Goal: Task Accomplishment & Management: Manage account settings

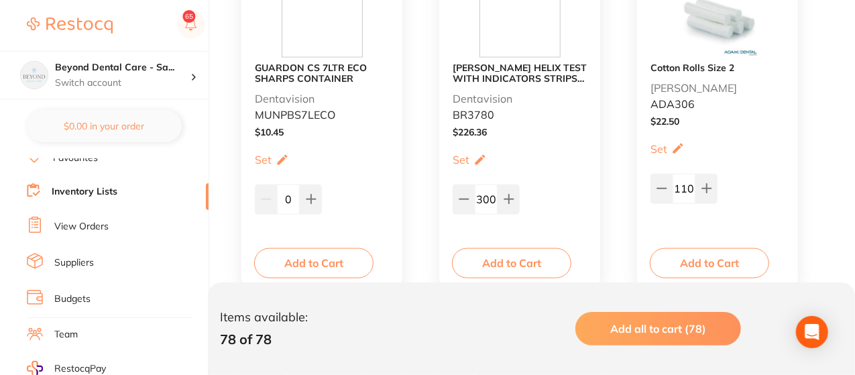
scroll to position [751, 0]
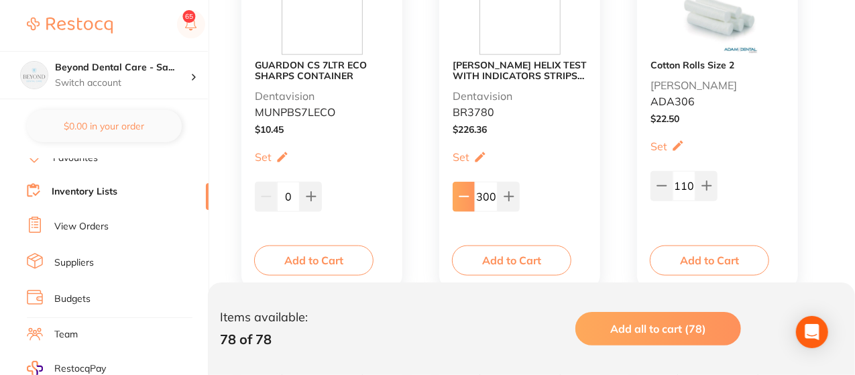
click at [460, 191] on icon at bounding box center [464, 196] width 11 height 11
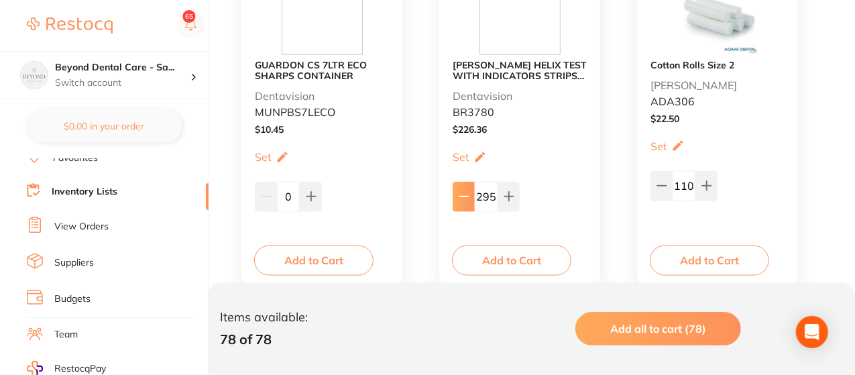
click at [460, 191] on icon at bounding box center [464, 196] width 11 height 11
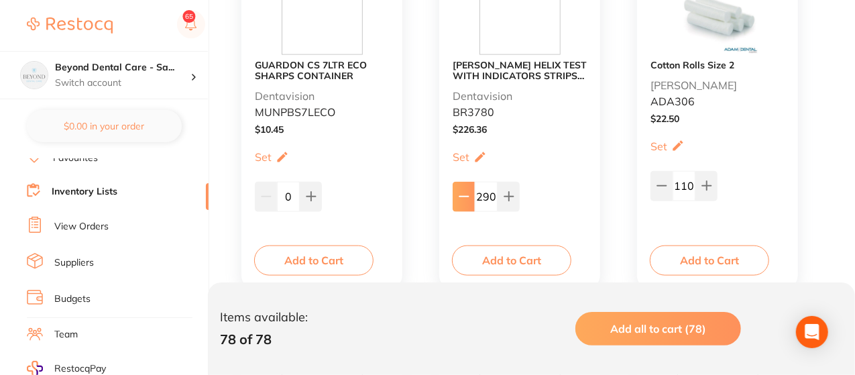
click at [460, 191] on icon at bounding box center [464, 196] width 11 height 11
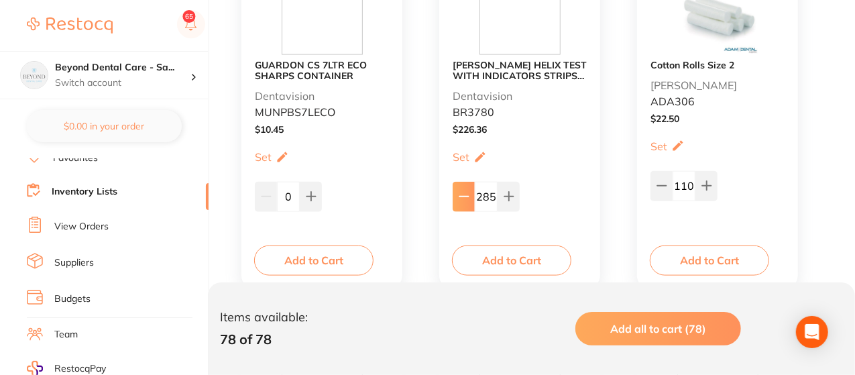
click at [460, 191] on icon at bounding box center [464, 196] width 11 height 11
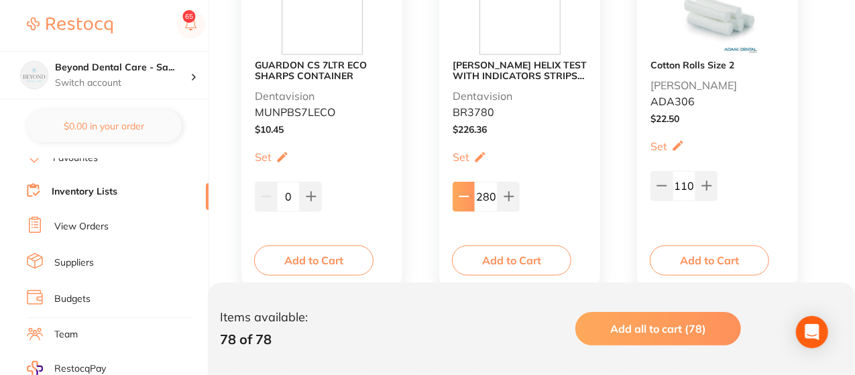
click at [460, 191] on icon at bounding box center [464, 196] width 11 height 11
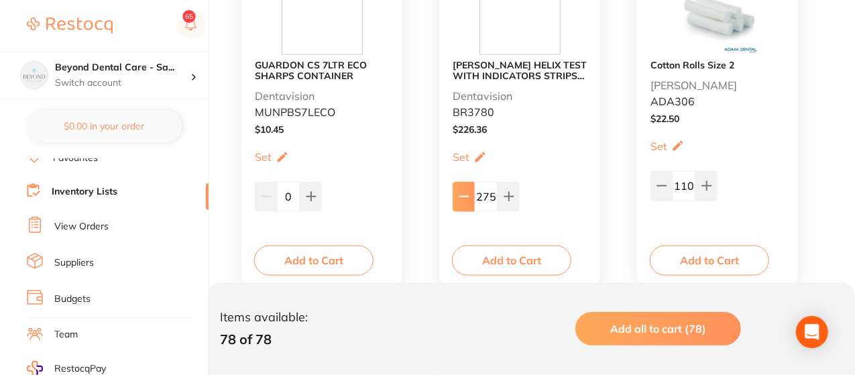
click at [460, 191] on icon at bounding box center [464, 196] width 11 height 11
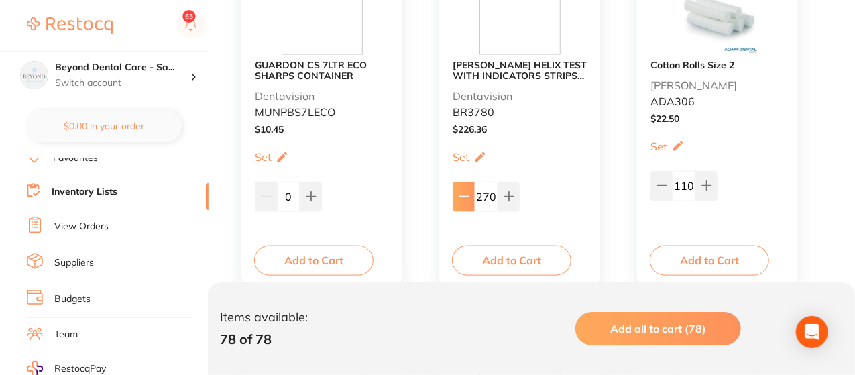
click at [460, 191] on icon at bounding box center [464, 196] width 11 height 11
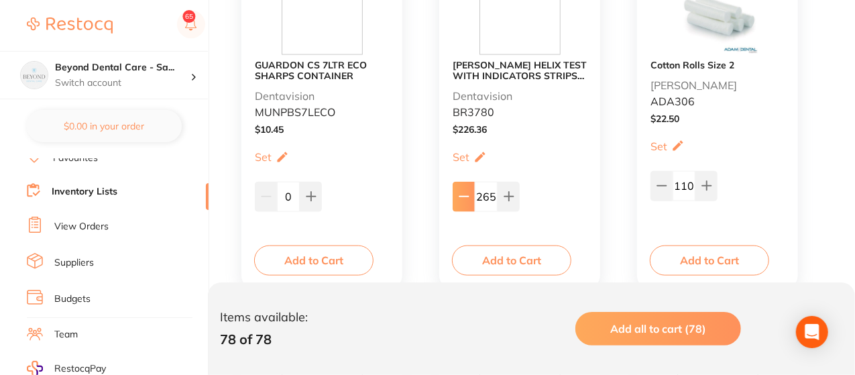
click at [460, 191] on icon at bounding box center [464, 196] width 11 height 11
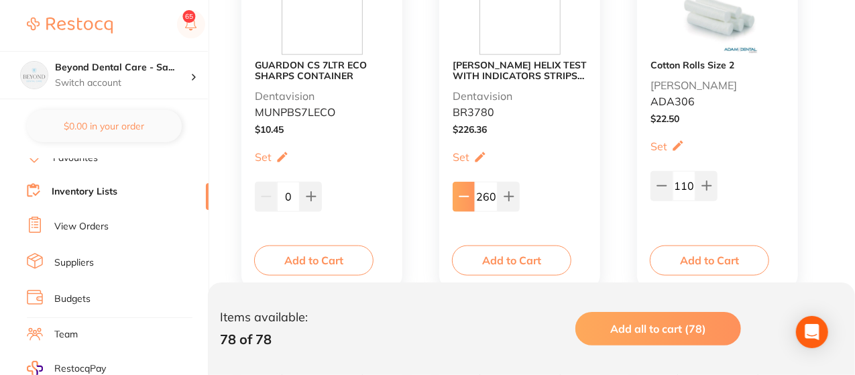
click at [460, 191] on icon at bounding box center [464, 196] width 11 height 11
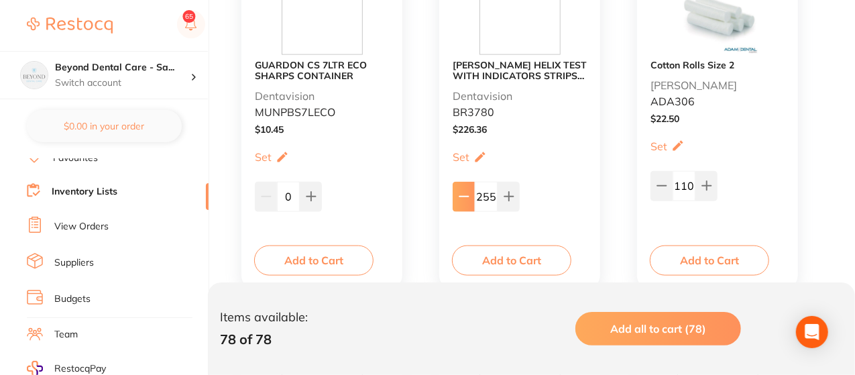
click at [460, 191] on icon at bounding box center [464, 196] width 11 height 11
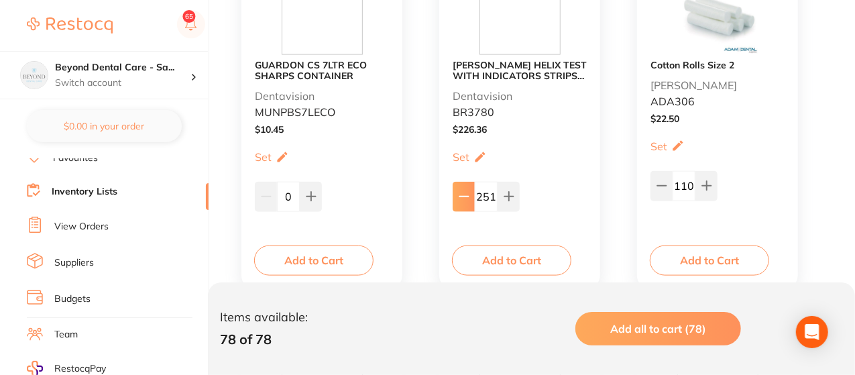
type input "250"
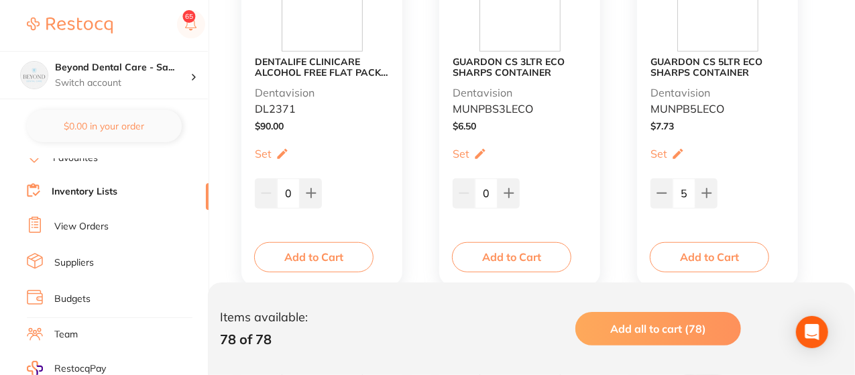
scroll to position [375, 0]
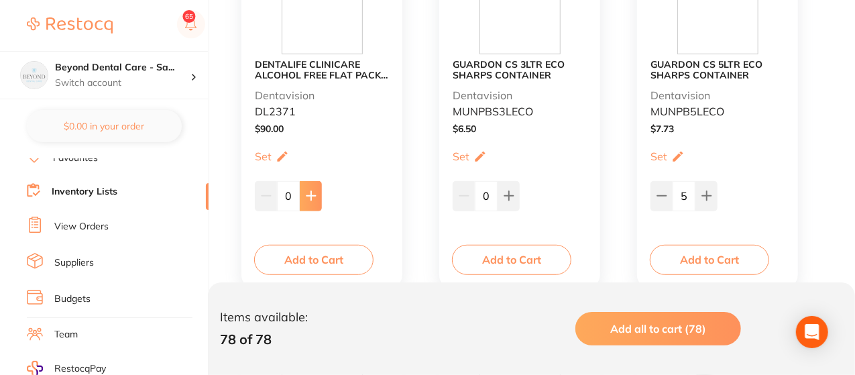
click at [315, 187] on button at bounding box center [311, 195] width 22 height 29
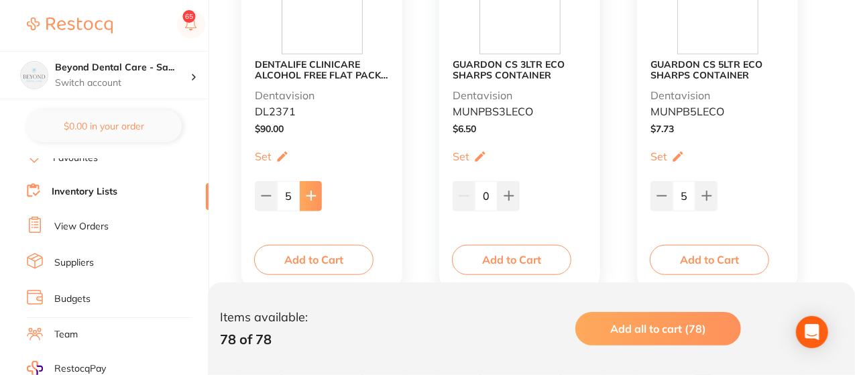
click at [315, 187] on button at bounding box center [311, 195] width 22 height 29
type input "9"
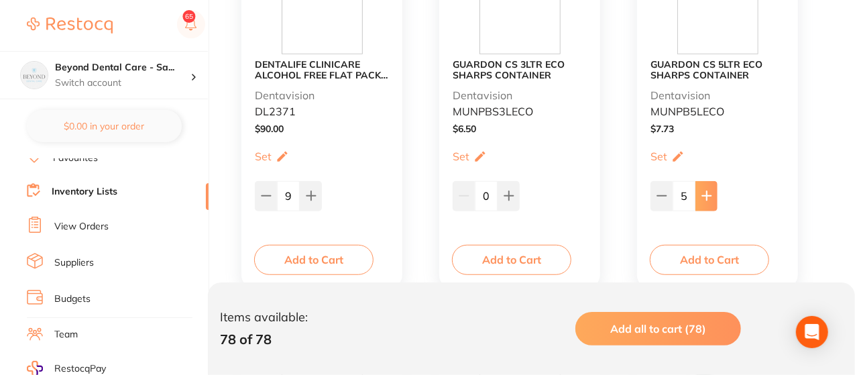
click at [704, 185] on button at bounding box center [706, 195] width 22 height 29
type input "7"
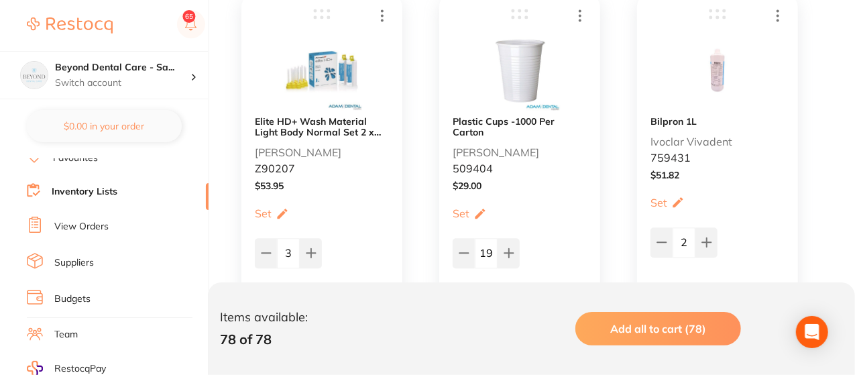
scroll to position [1448, 0]
click at [255, 251] on button at bounding box center [266, 251] width 22 height 29
click at [313, 246] on icon at bounding box center [311, 251] width 11 height 11
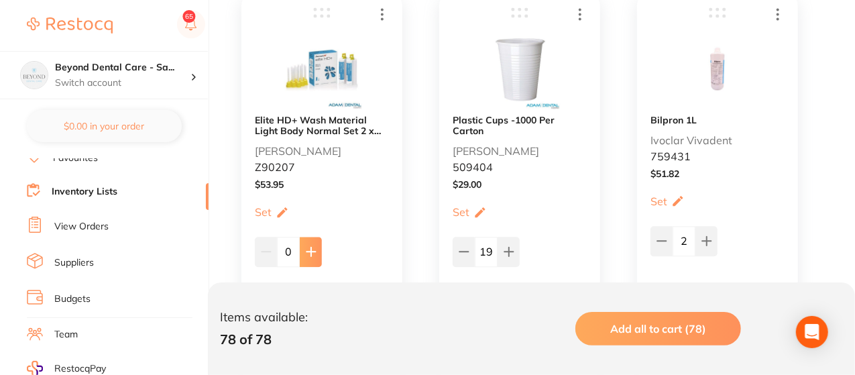
type input "1"
click at [469, 249] on button at bounding box center [464, 251] width 22 height 29
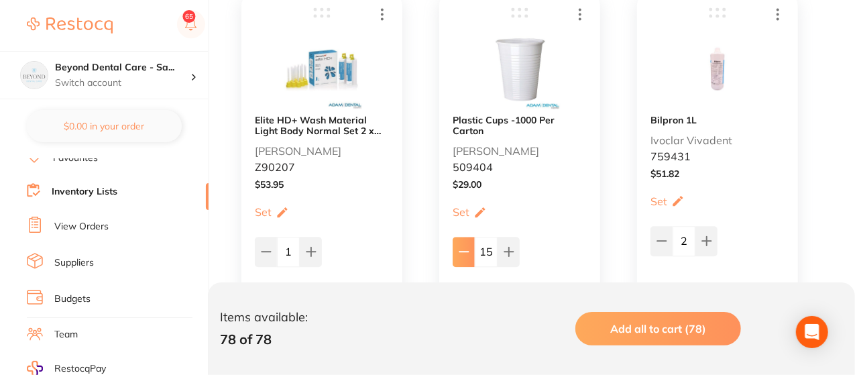
click at [469, 249] on button at bounding box center [464, 251] width 22 height 29
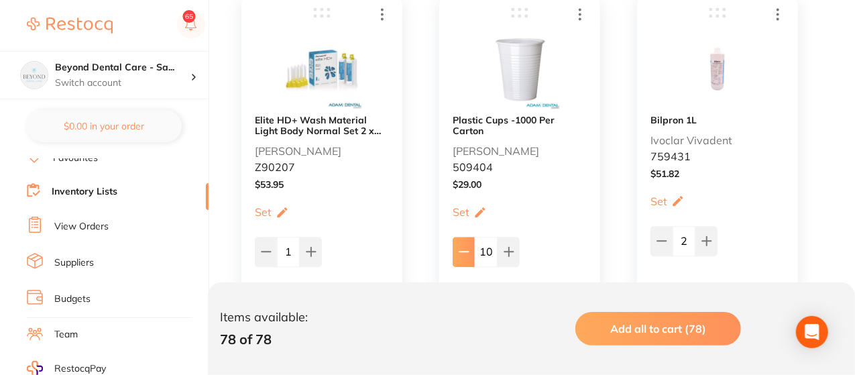
click at [469, 249] on button at bounding box center [464, 251] width 22 height 29
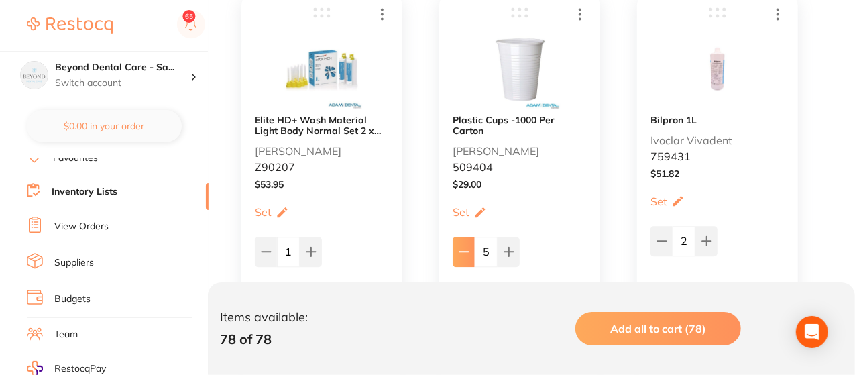
click at [469, 249] on button at bounding box center [464, 251] width 22 height 29
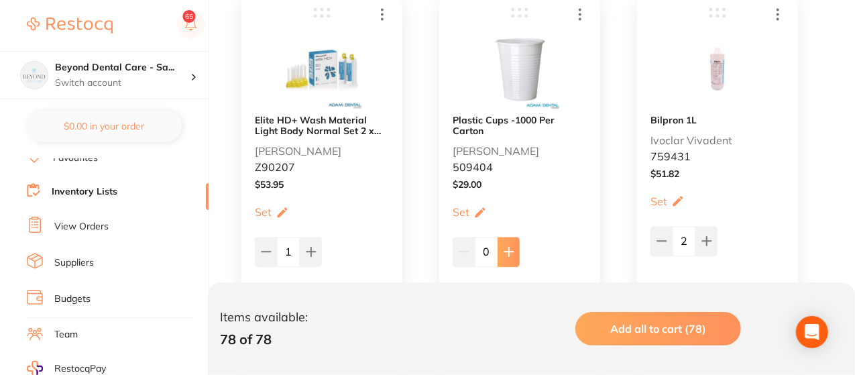
click at [513, 250] on icon at bounding box center [508, 251] width 9 height 9
type input "1"
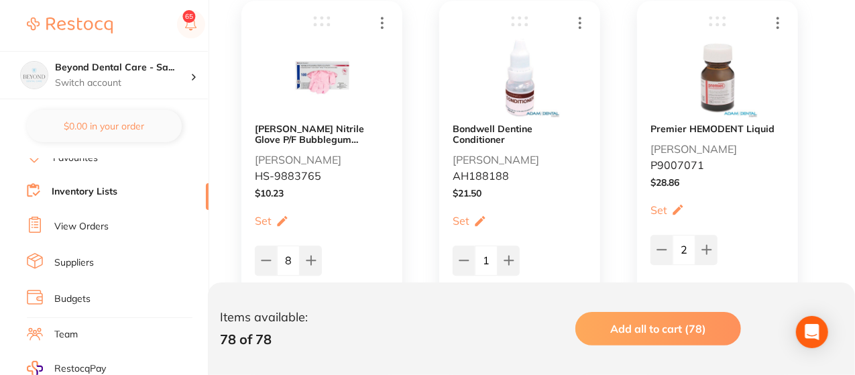
scroll to position [1823, 0]
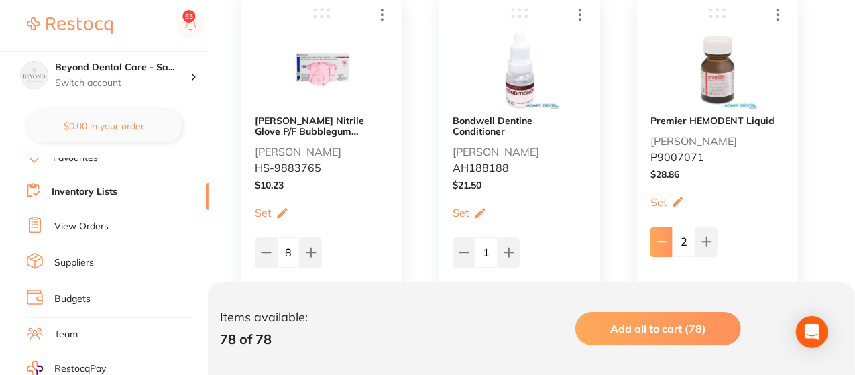
click at [658, 241] on icon at bounding box center [661, 241] width 9 height 0
type input "1"
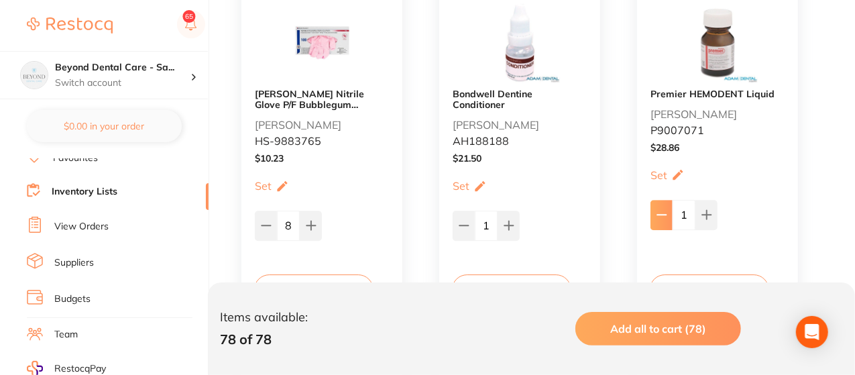
scroll to position [1850, 0]
click at [259, 227] on button at bounding box center [266, 224] width 22 height 29
type input "7"
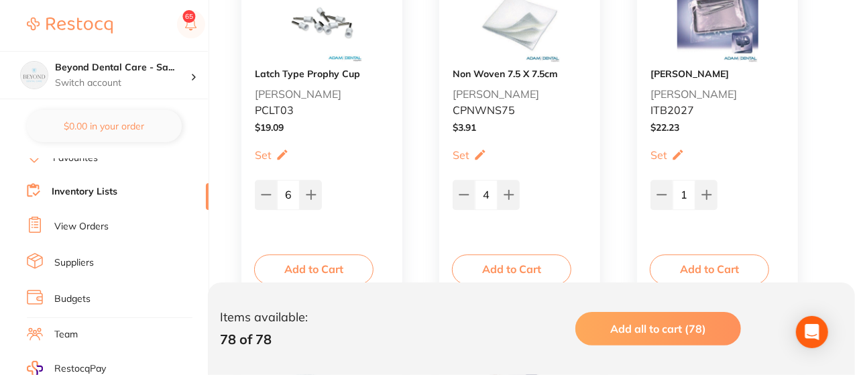
scroll to position [4130, 0]
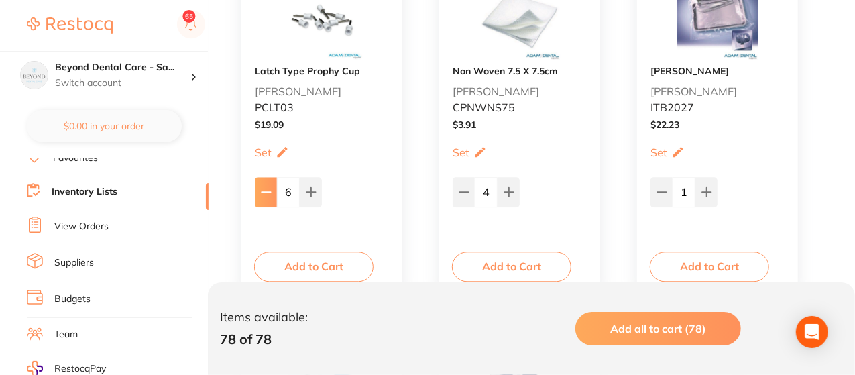
click at [257, 192] on button at bounding box center [266, 191] width 22 height 29
type input "5"
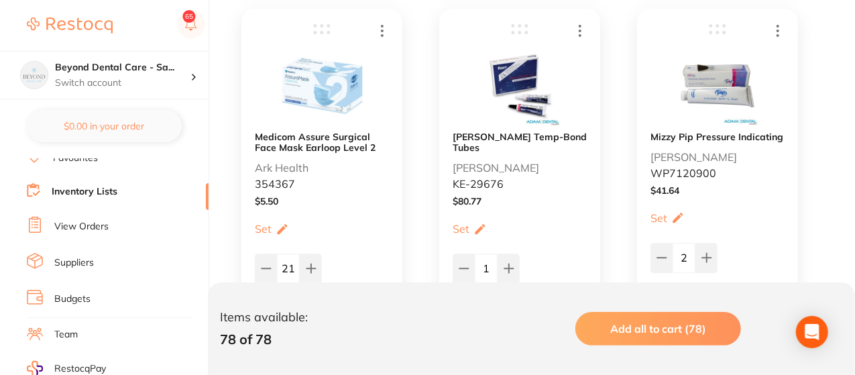
scroll to position [4451, 0]
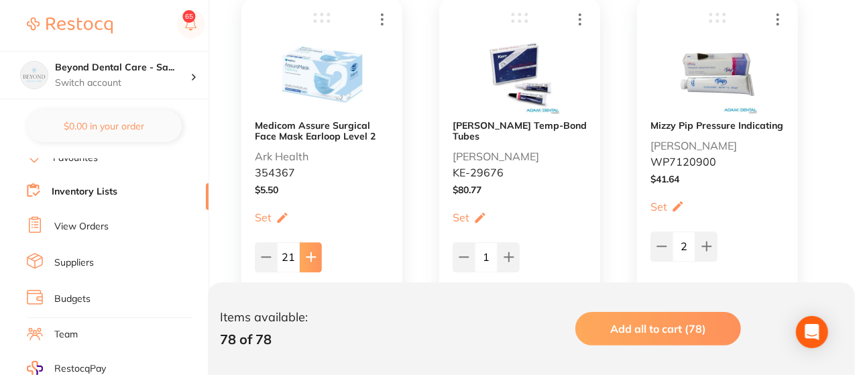
click at [316, 250] on button at bounding box center [311, 256] width 22 height 29
click at [263, 257] on icon at bounding box center [265, 257] width 9 height 0
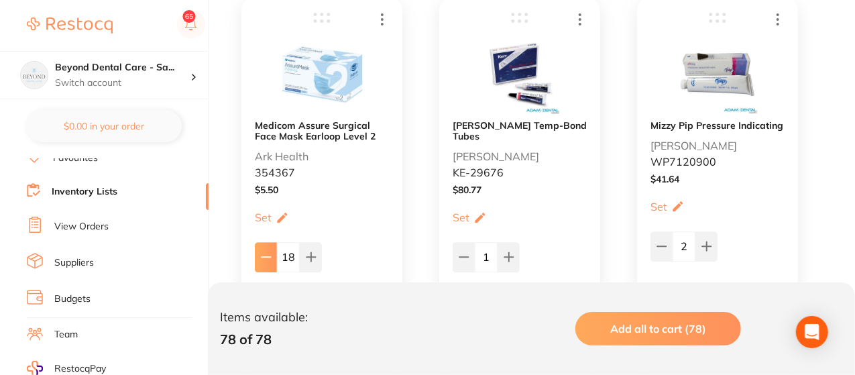
click at [263, 257] on icon at bounding box center [265, 257] width 9 height 0
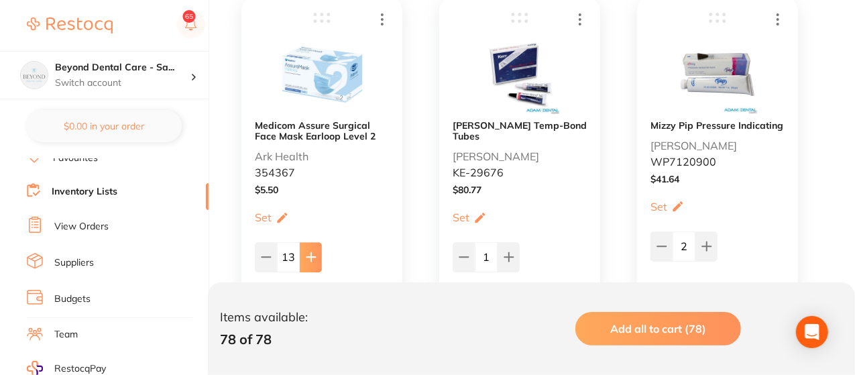
click at [304, 257] on button at bounding box center [311, 256] width 22 height 29
type input "16"
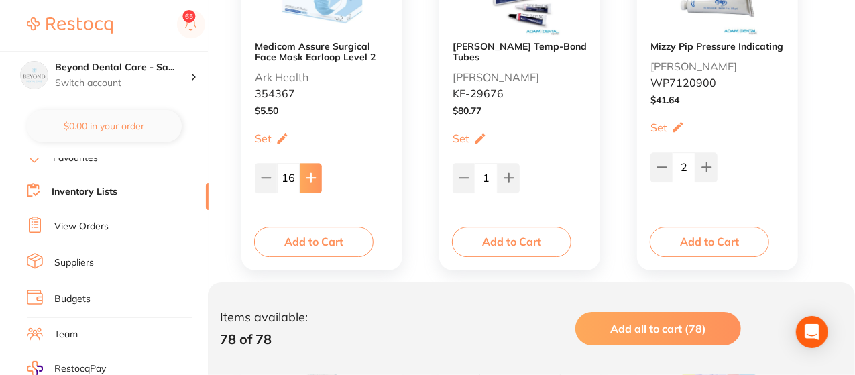
scroll to position [4532, 0]
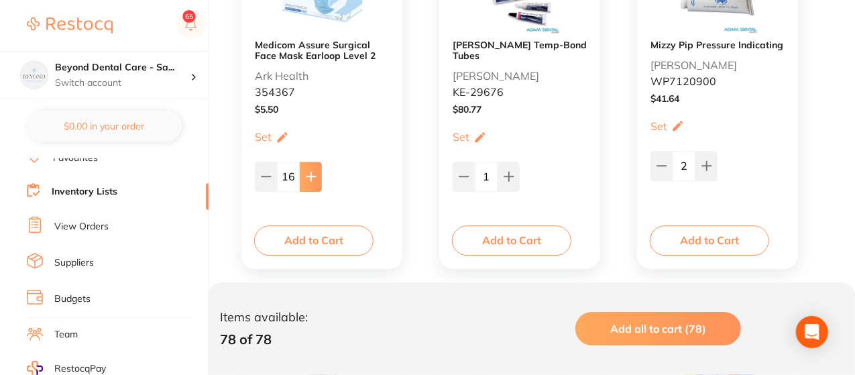
click at [315, 174] on icon at bounding box center [311, 176] width 11 height 11
type input "20"
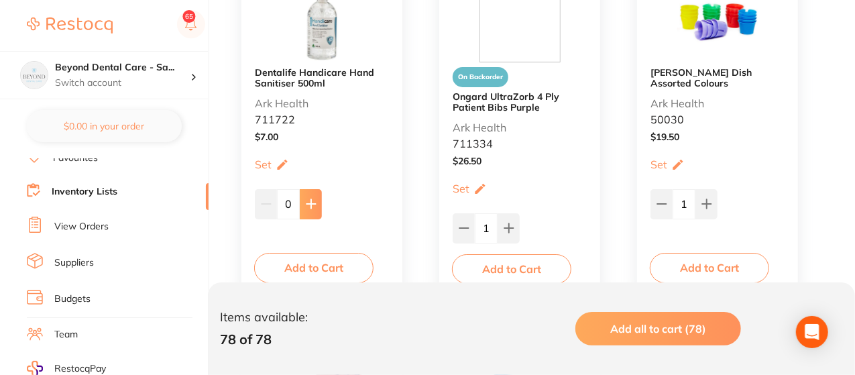
scroll to position [4854, 0]
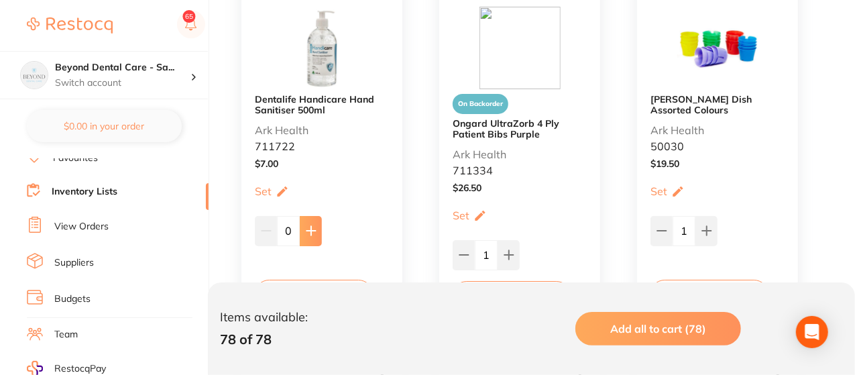
click at [320, 219] on button at bounding box center [311, 230] width 22 height 29
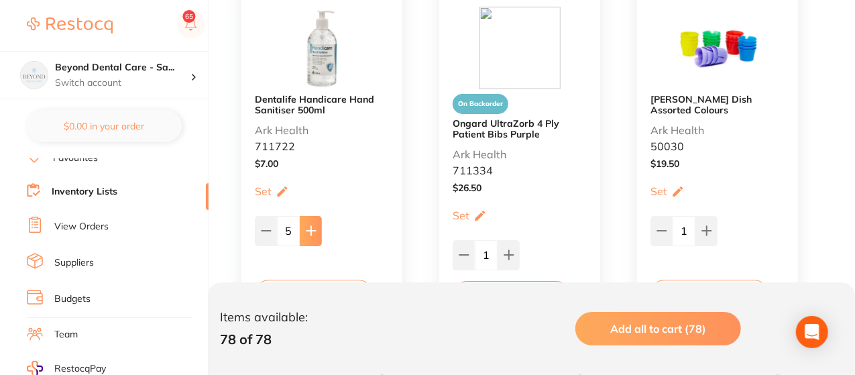
click at [320, 219] on button at bounding box center [311, 230] width 22 height 29
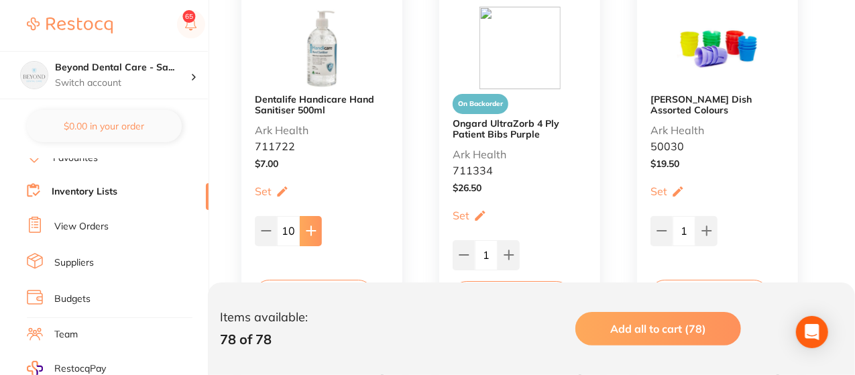
click at [320, 219] on button at bounding box center [311, 230] width 22 height 29
click at [259, 232] on button at bounding box center [266, 230] width 22 height 29
type input "10"
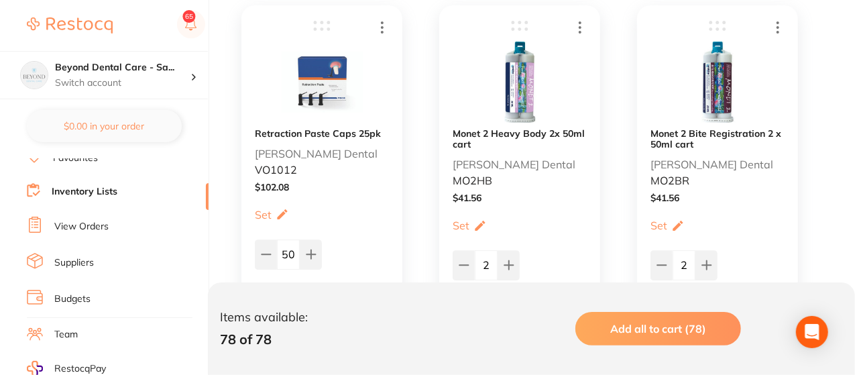
scroll to position [7079, 0]
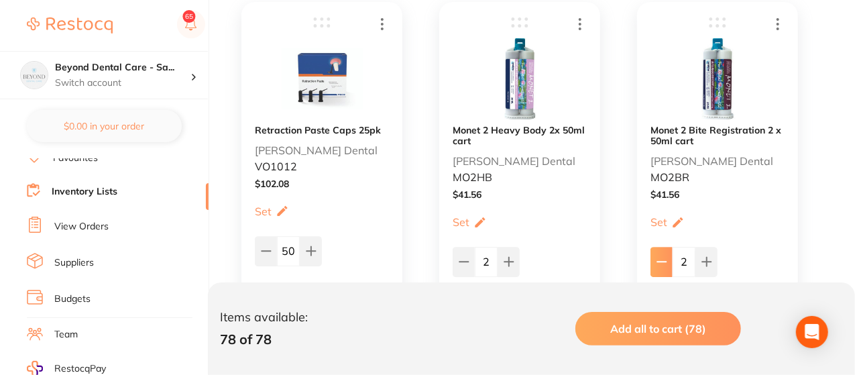
click at [665, 256] on icon at bounding box center [661, 261] width 11 height 11
type input "1"
click at [272, 253] on button at bounding box center [266, 250] width 22 height 29
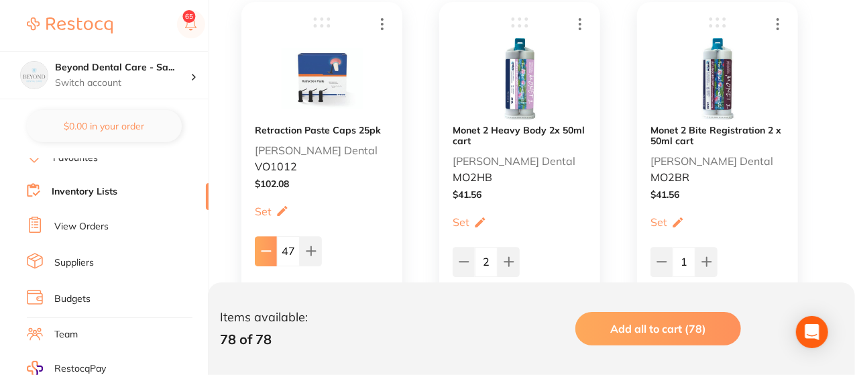
click at [272, 253] on button at bounding box center [266, 250] width 22 height 29
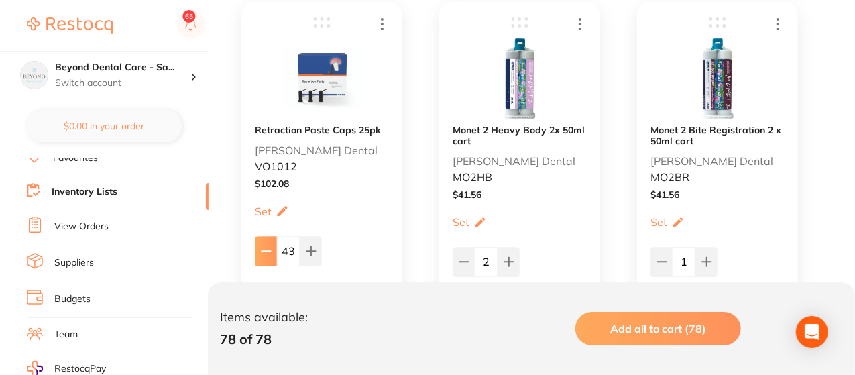
type input "42"
click at [462, 269] on button at bounding box center [464, 261] width 22 height 29
type input "1"
click at [261, 251] on icon at bounding box center [265, 251] width 9 height 0
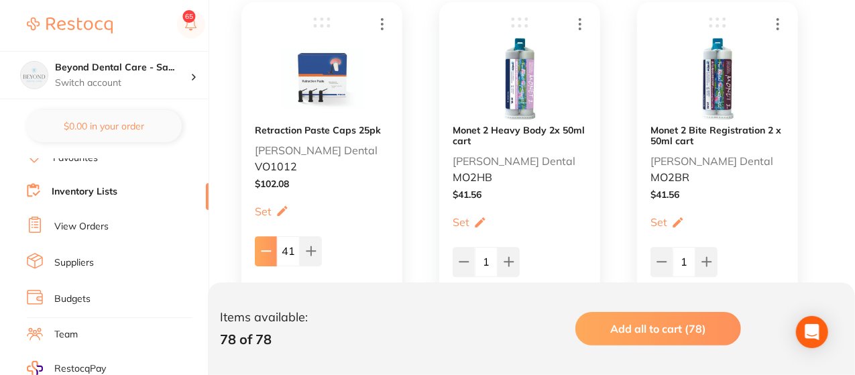
type input "40"
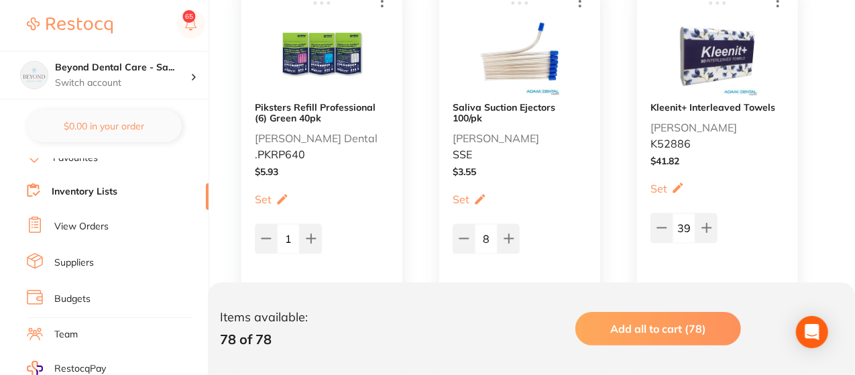
scroll to position [8608, 0]
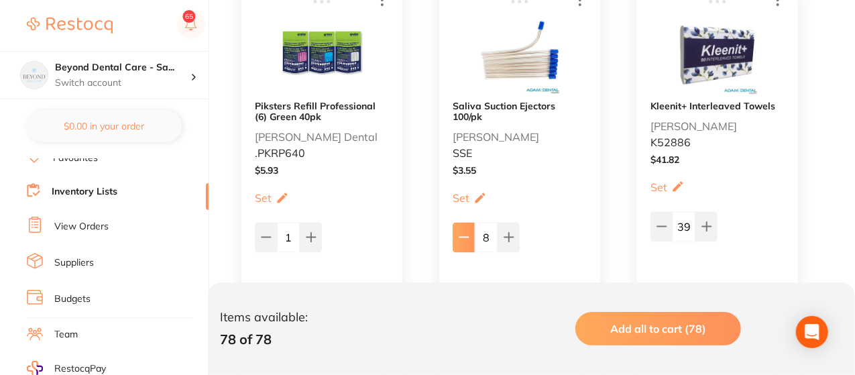
click at [469, 235] on button at bounding box center [464, 237] width 22 height 29
type input "7"
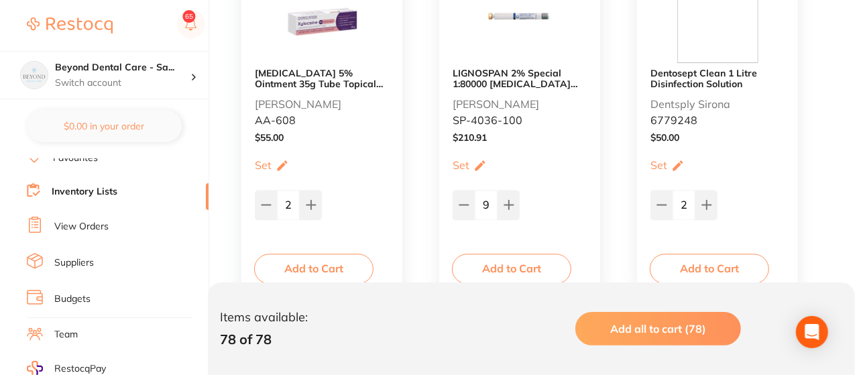
scroll to position [9037, 0]
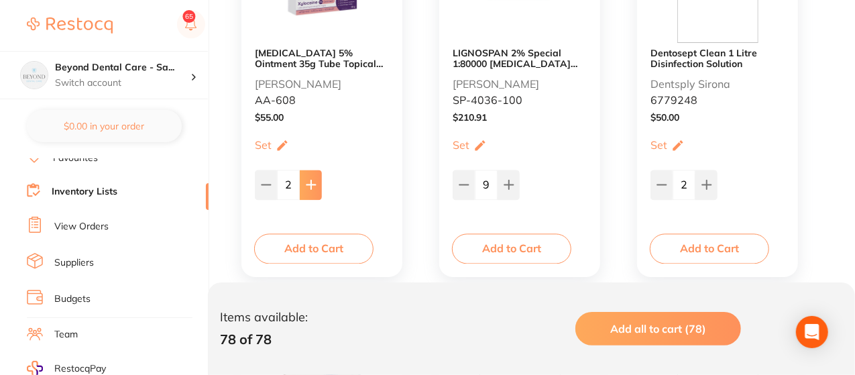
click at [311, 186] on icon at bounding box center [311, 184] width 11 height 11
type input "5"
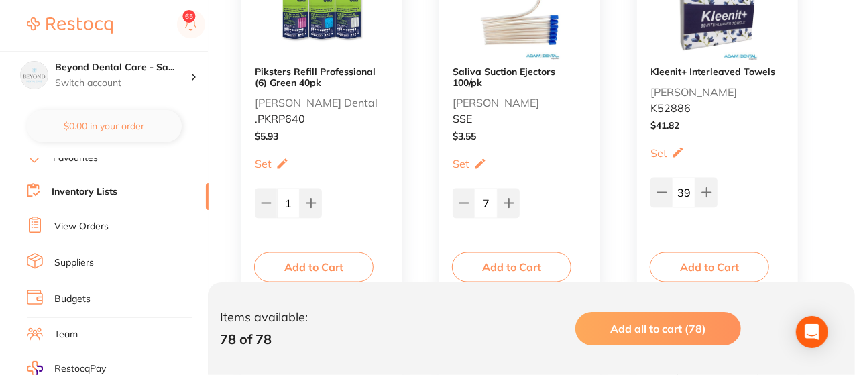
scroll to position [8634, 0]
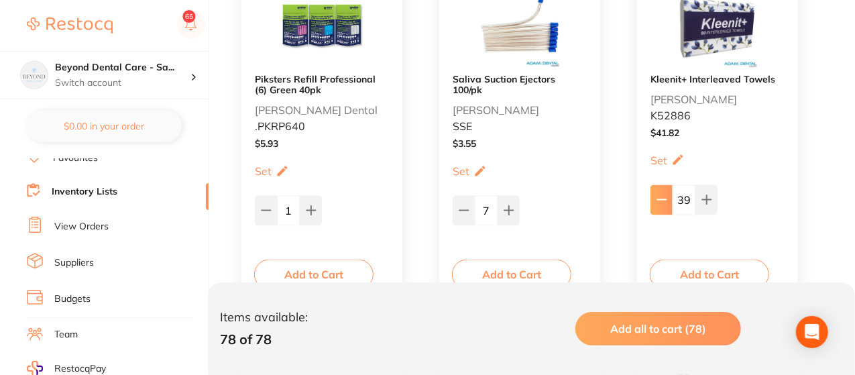
click at [660, 196] on icon at bounding box center [661, 199] width 11 height 11
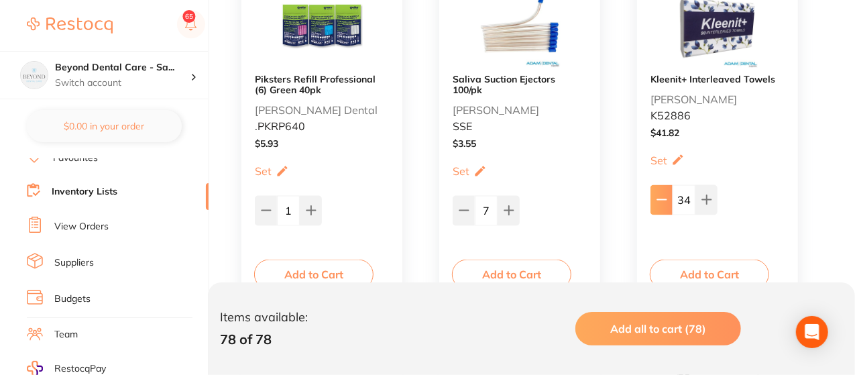
click at [660, 196] on icon at bounding box center [661, 199] width 11 height 11
type input "30"
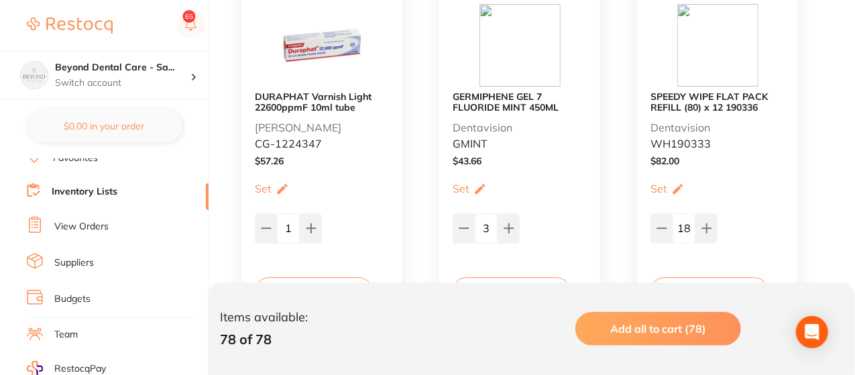
scroll to position [9385, 0]
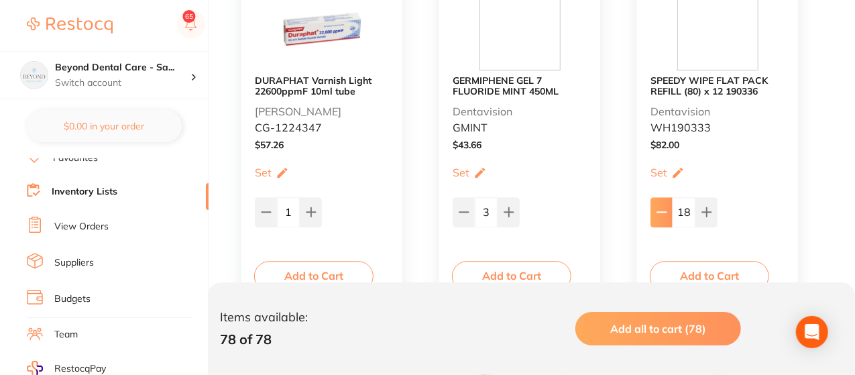
click at [666, 207] on icon at bounding box center [661, 211] width 11 height 11
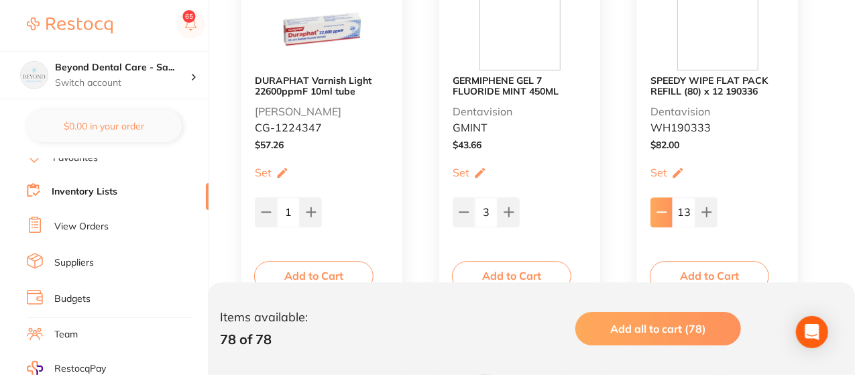
click at [666, 207] on icon at bounding box center [661, 211] width 11 height 11
type input "9"
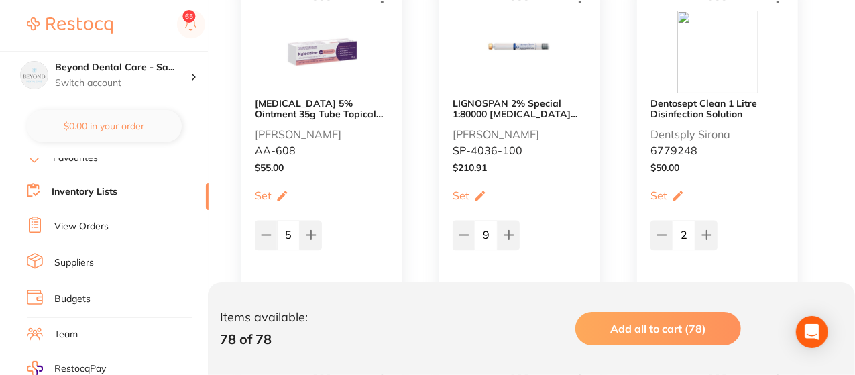
scroll to position [8983, 0]
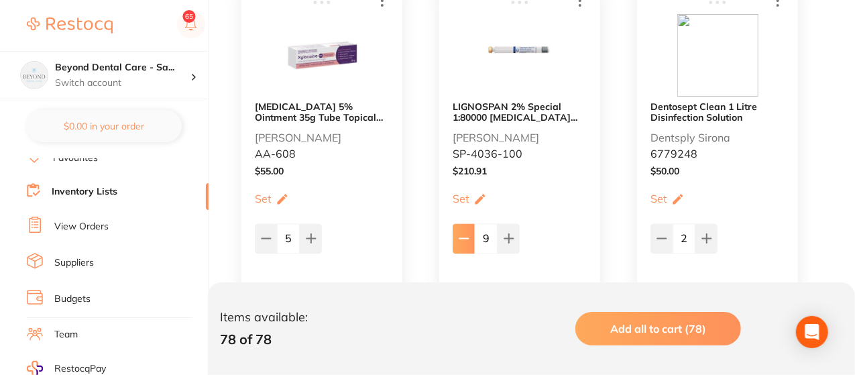
click at [468, 230] on button at bounding box center [464, 237] width 22 height 29
type input "7"
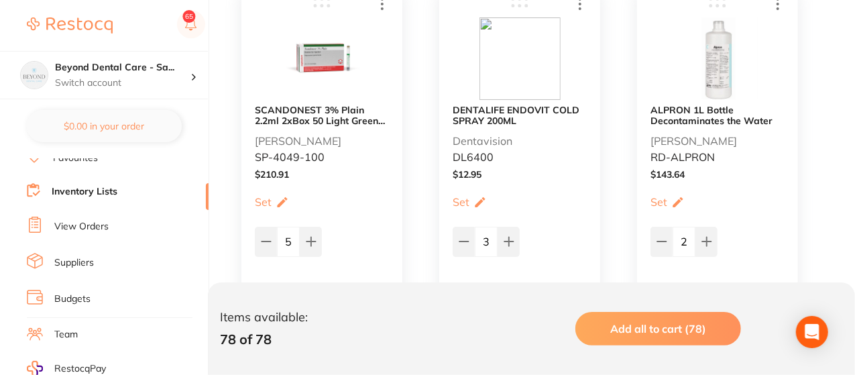
scroll to position [9761, 0]
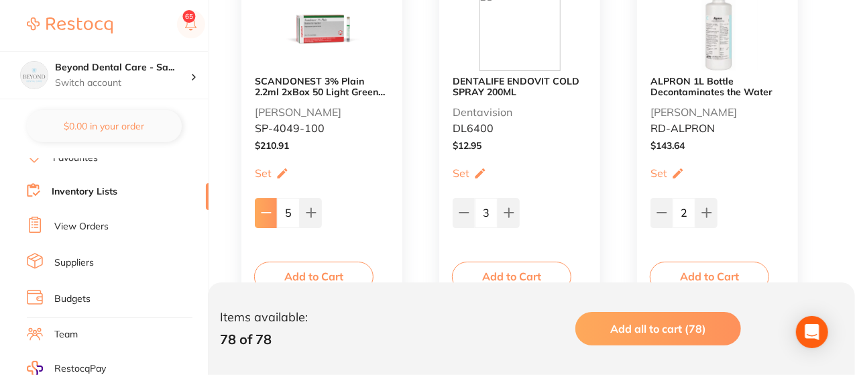
click at [274, 210] on button at bounding box center [266, 212] width 22 height 29
type input "4"
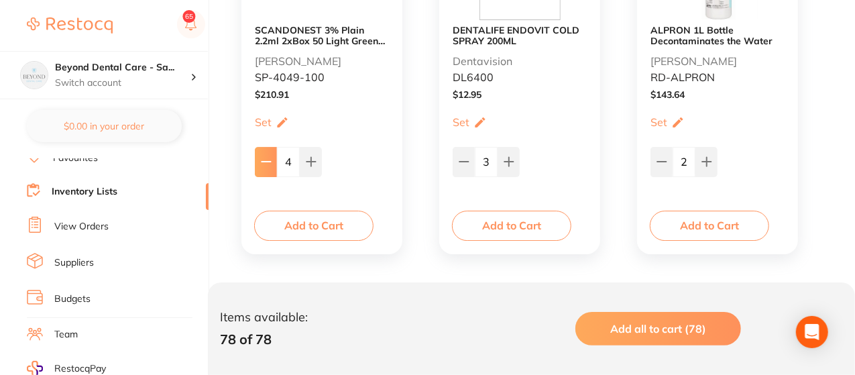
scroll to position [9821, 0]
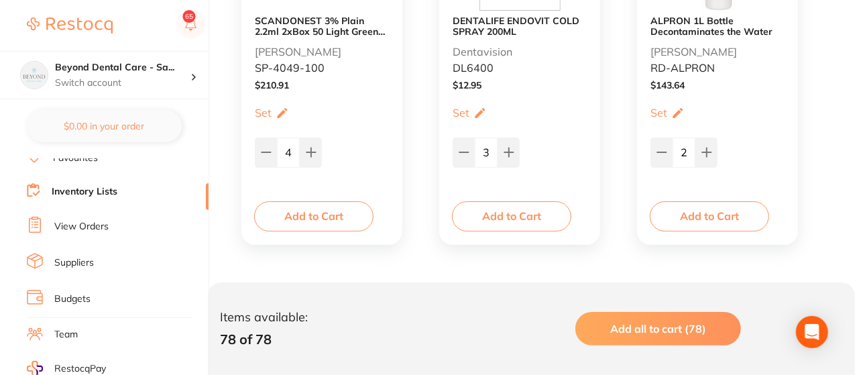
click at [97, 185] on link "Inventory Lists" at bounding box center [85, 191] width 66 height 13
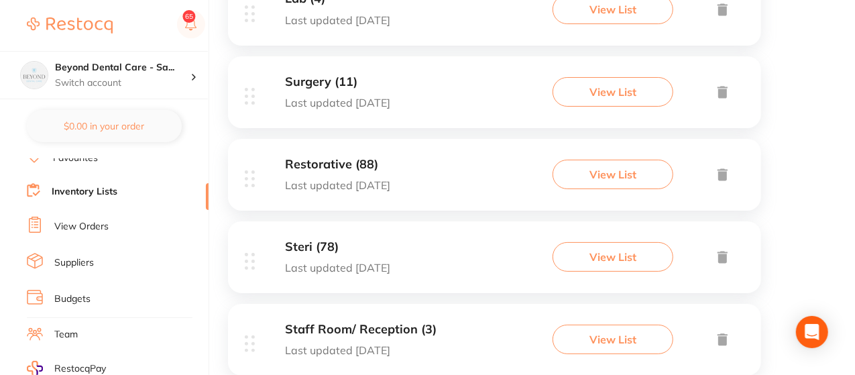
scroll to position [590, 0]
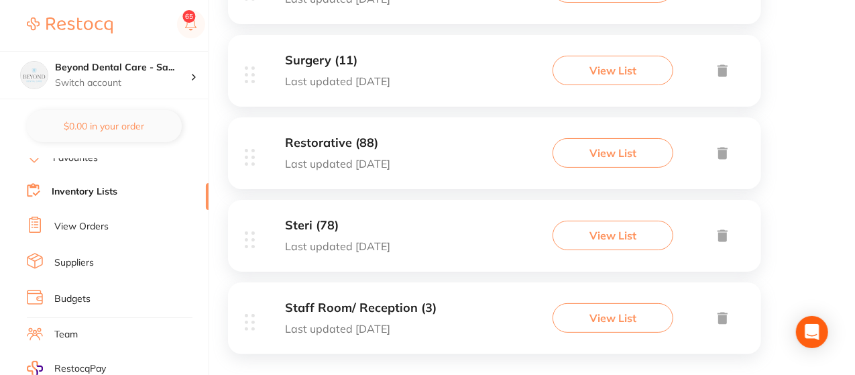
click at [614, 225] on button "View List" at bounding box center [612, 235] width 121 height 29
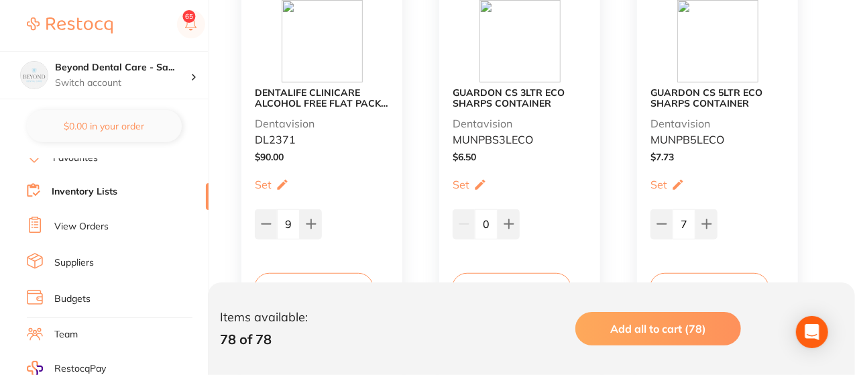
scroll to position [349, 0]
click at [263, 223] on icon at bounding box center [265, 223] width 9 height 0
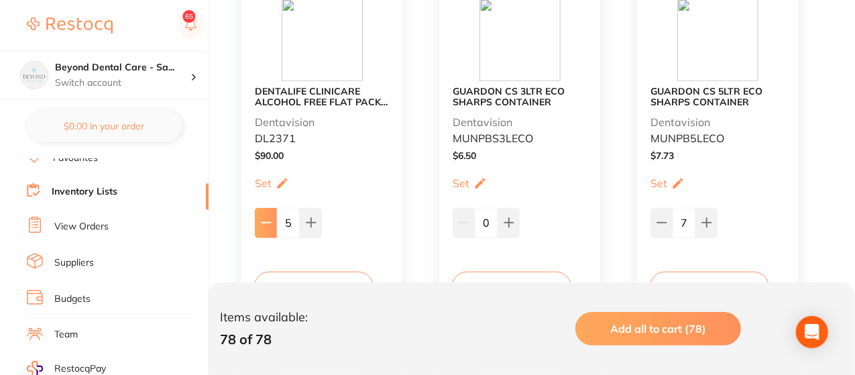
click at [263, 223] on icon at bounding box center [265, 223] width 9 height 0
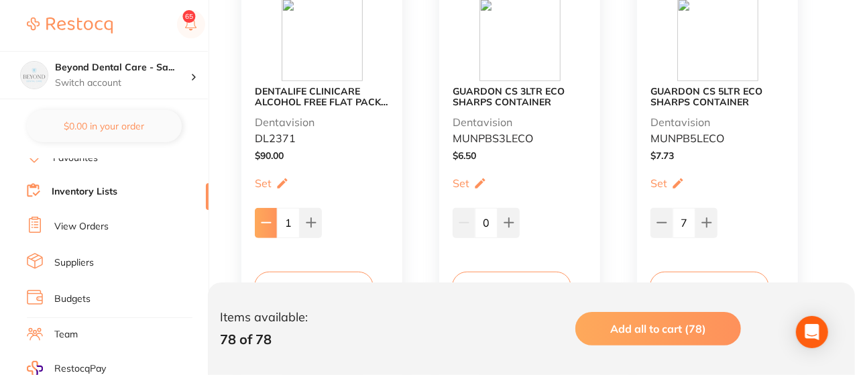
type input "0"
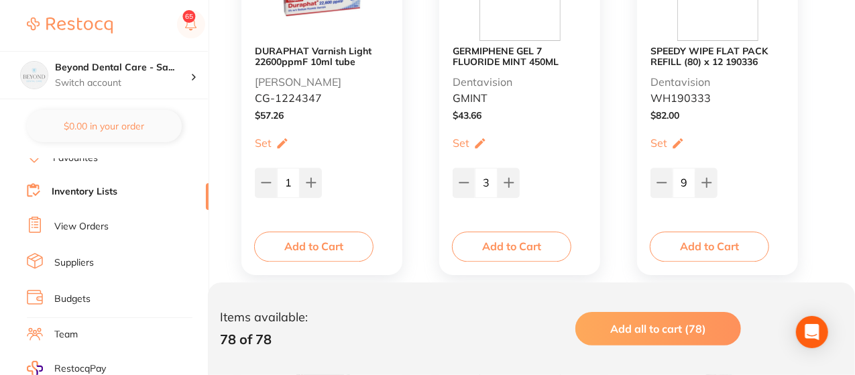
scroll to position [9392, 0]
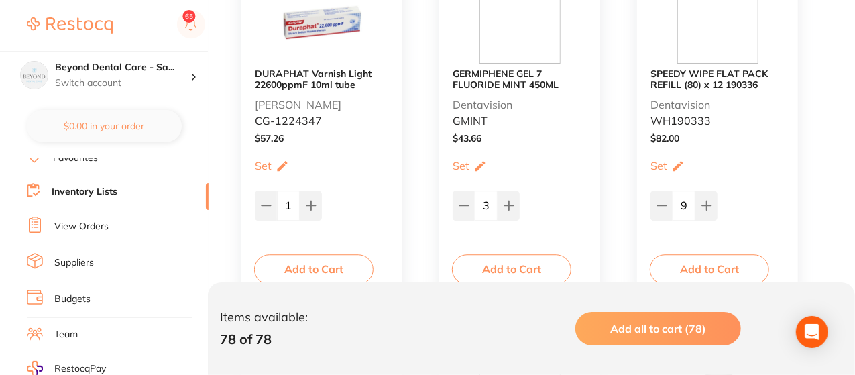
click at [111, 186] on link "Inventory Lists" at bounding box center [85, 191] width 66 height 13
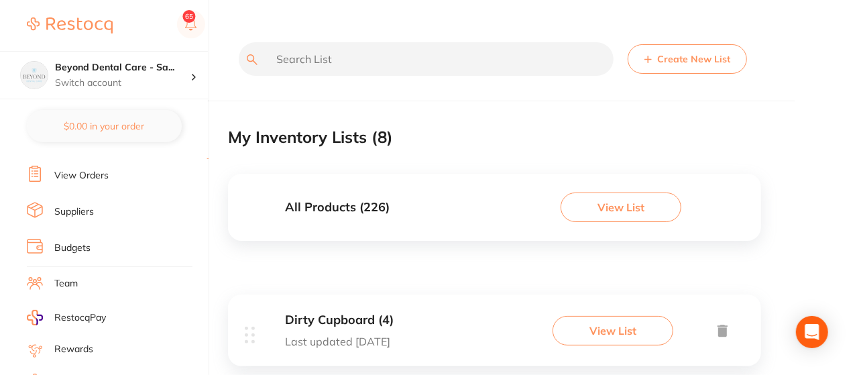
scroll to position [134, 0]
click at [111, 186] on ul "Dashboard Browse Products Favourites Inventory Lists View Orders Suppliers Budg…" at bounding box center [118, 255] width 182 height 463
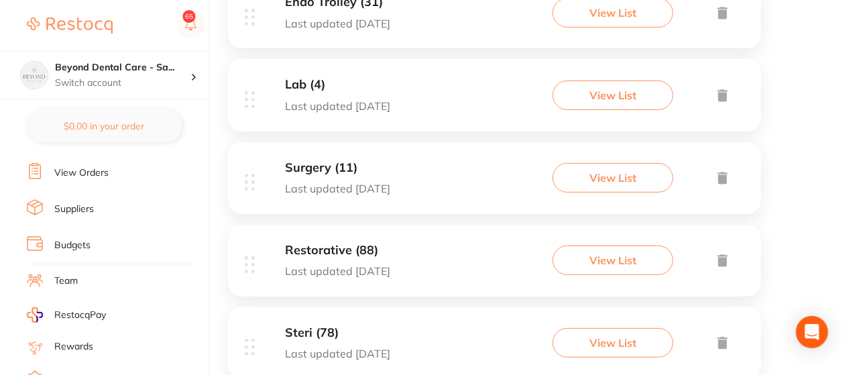
scroll to position [509, 0]
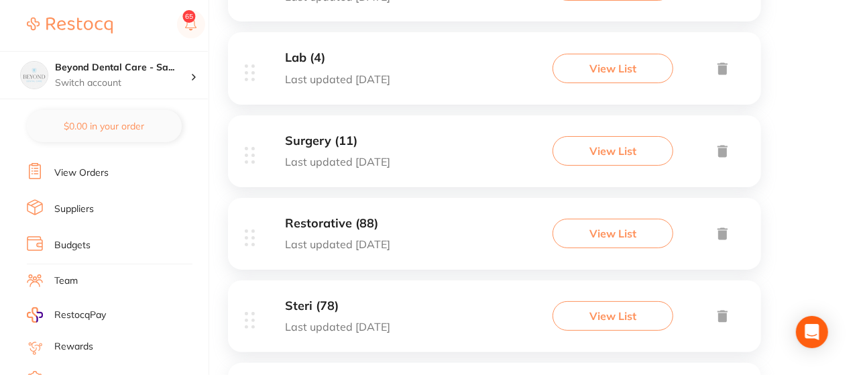
click at [583, 228] on button "View List" at bounding box center [612, 233] width 121 height 29
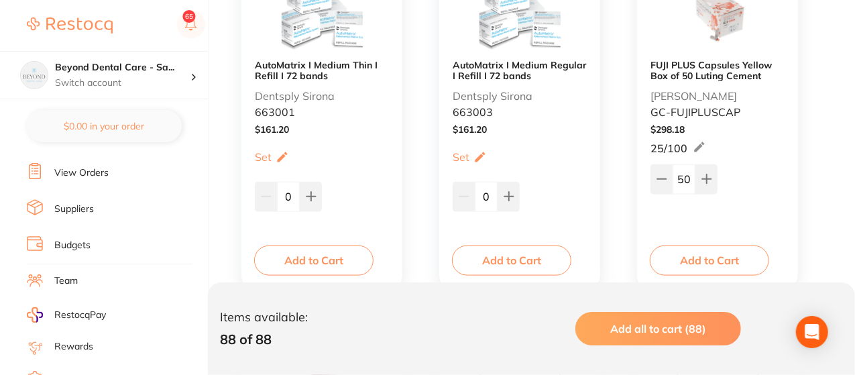
scroll to position [724, 0]
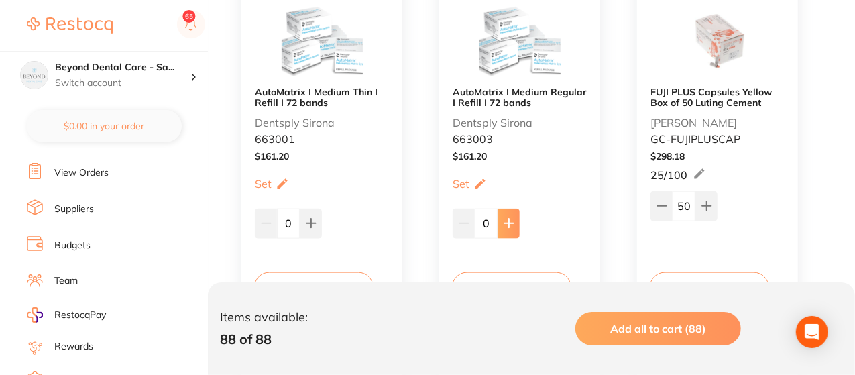
click at [510, 224] on icon at bounding box center [508, 223] width 11 height 11
type input "1"
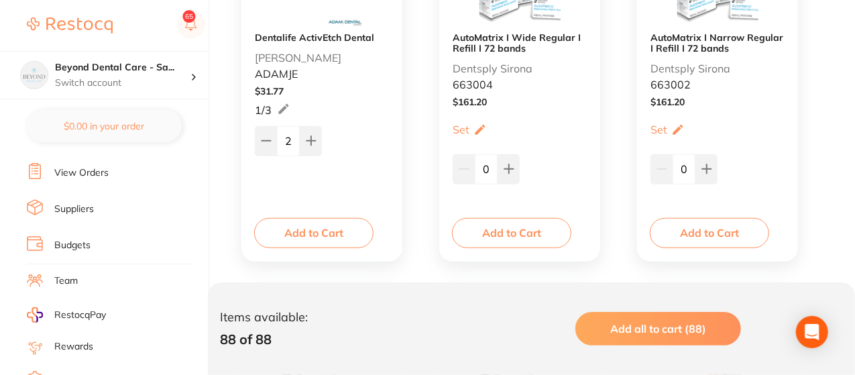
scroll to position [375, 0]
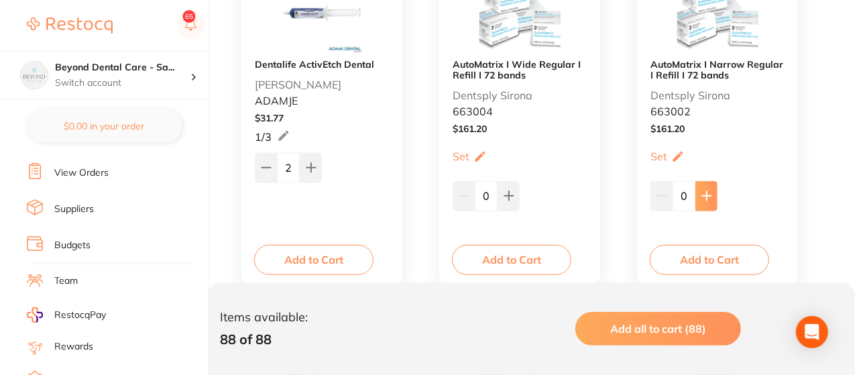
click at [704, 201] on button at bounding box center [706, 195] width 22 height 29
type input "2"
click at [511, 200] on icon at bounding box center [508, 195] width 11 height 11
type input "1"
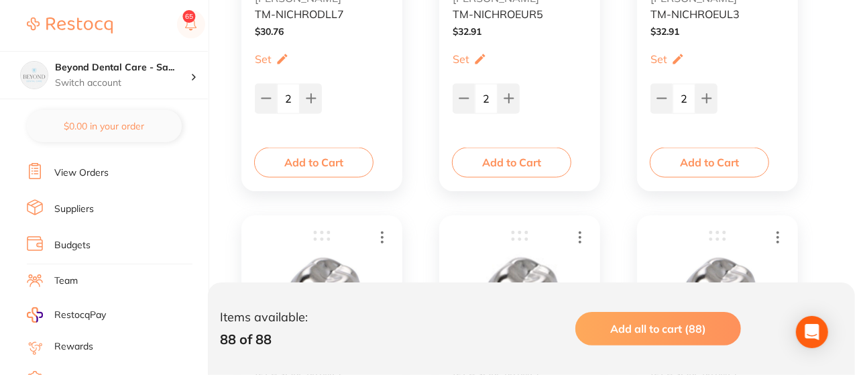
scroll to position [6141, 0]
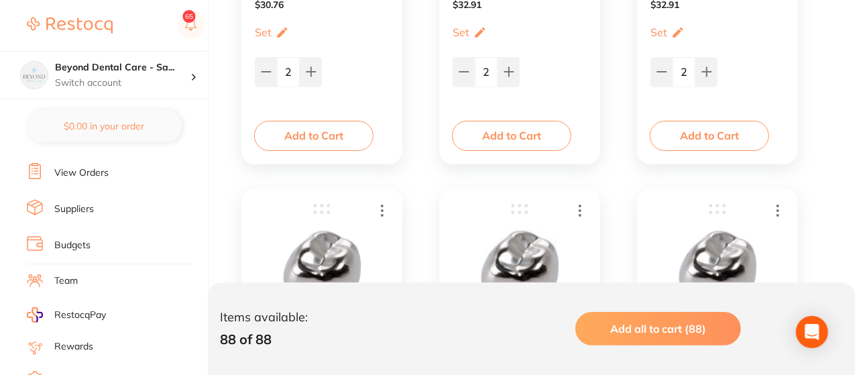
click at [139, 237] on li "Budgets" at bounding box center [118, 245] width 182 height 20
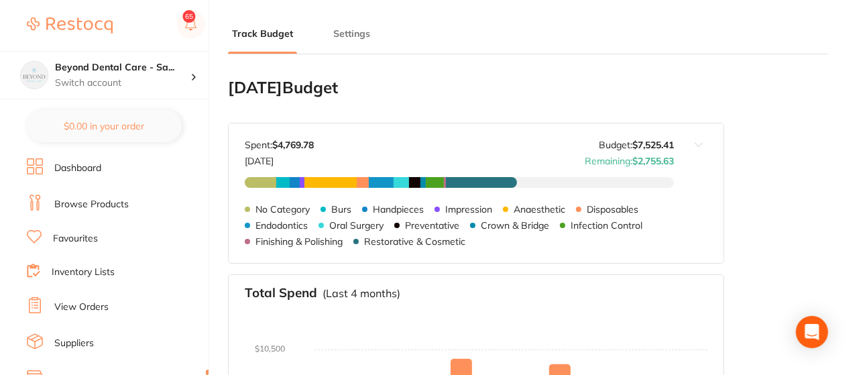
click at [101, 274] on link "Inventory Lists" at bounding box center [83, 271] width 63 height 13
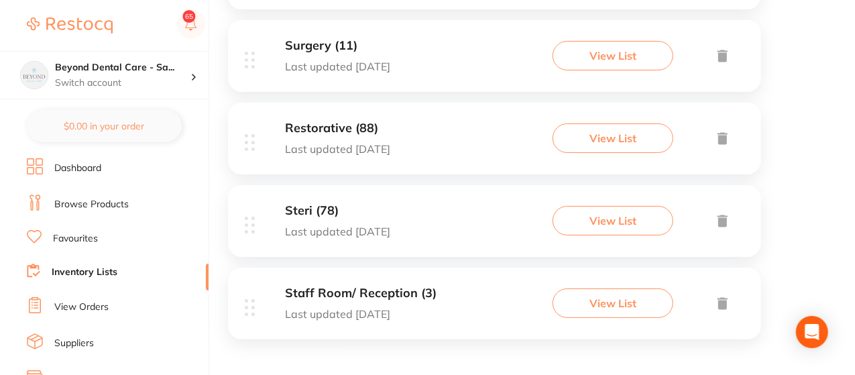
scroll to position [605, 0]
click at [604, 301] on button "View List" at bounding box center [612, 302] width 121 height 29
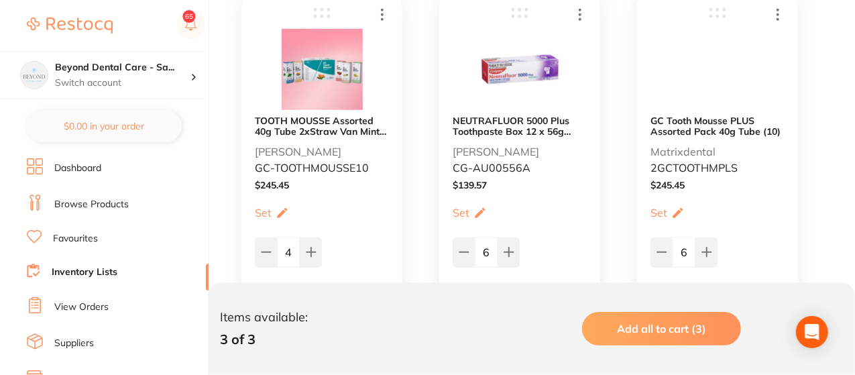
scroll to position [322, 0]
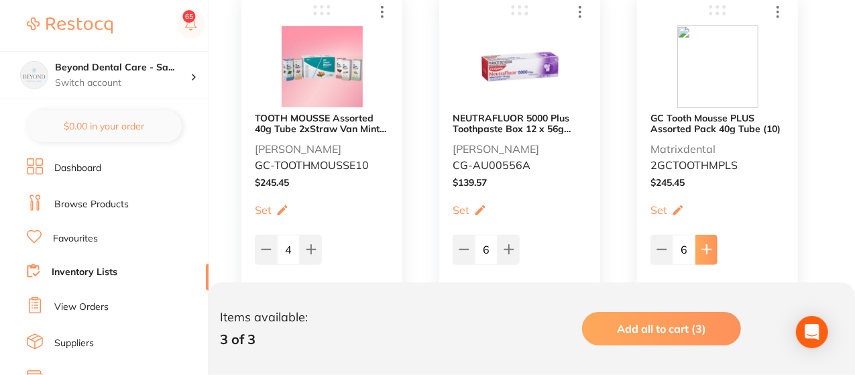
click at [701, 251] on icon at bounding box center [706, 249] width 11 height 11
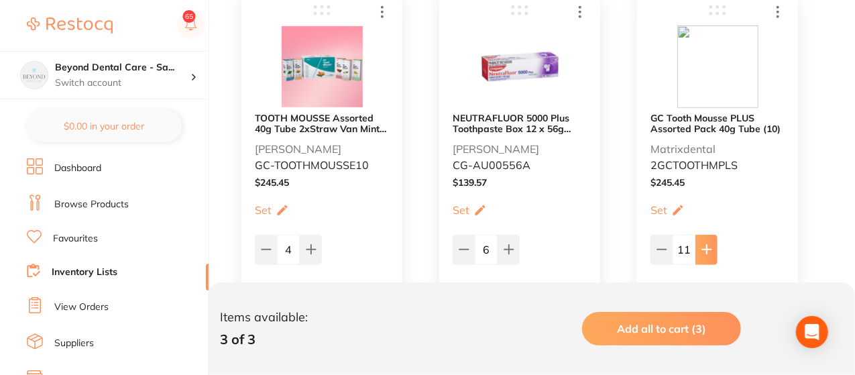
click at [701, 251] on icon at bounding box center [706, 249] width 11 height 11
type input "14"
click at [116, 269] on link "Inventory Lists" at bounding box center [85, 271] width 66 height 13
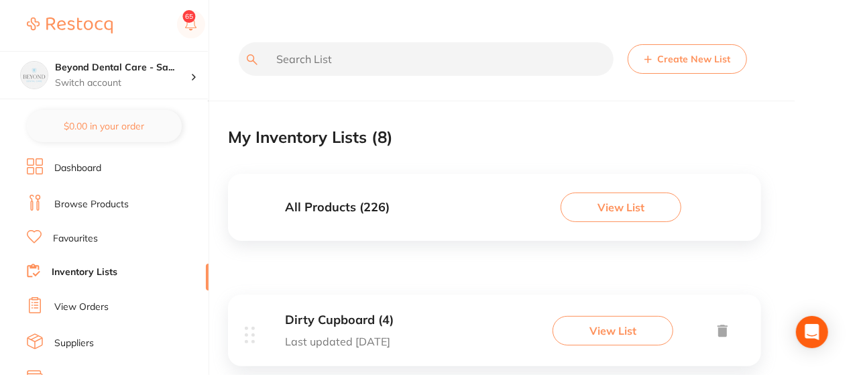
click at [388, 223] on div "All Products ( 226 ) View List" at bounding box center [494, 207] width 533 height 67
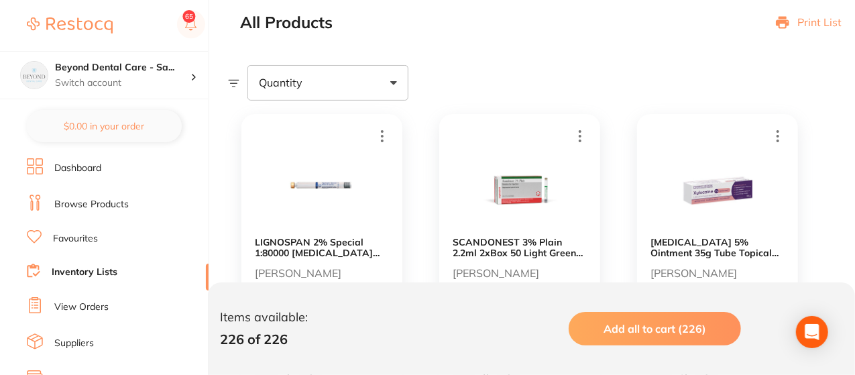
scroll to position [188, 0]
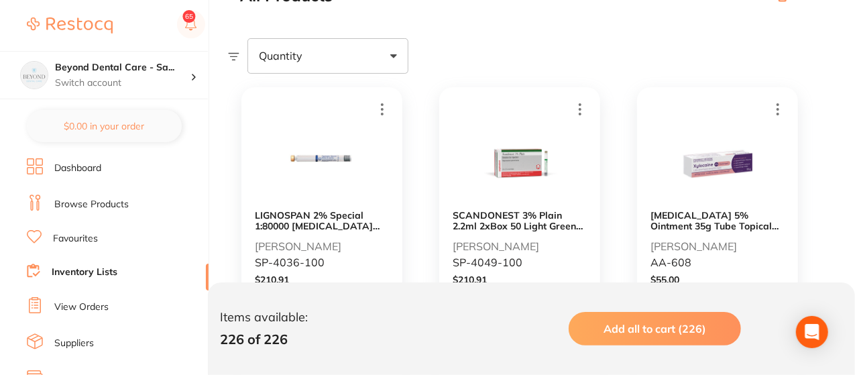
click at [93, 268] on link "Inventory Lists" at bounding box center [85, 271] width 66 height 13
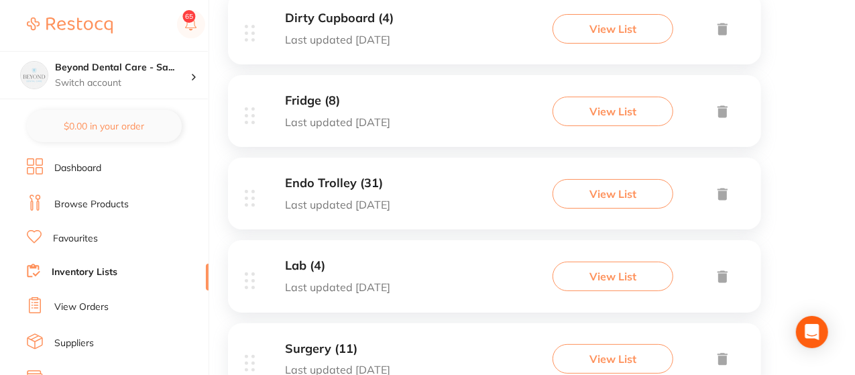
scroll to position [322, 0]
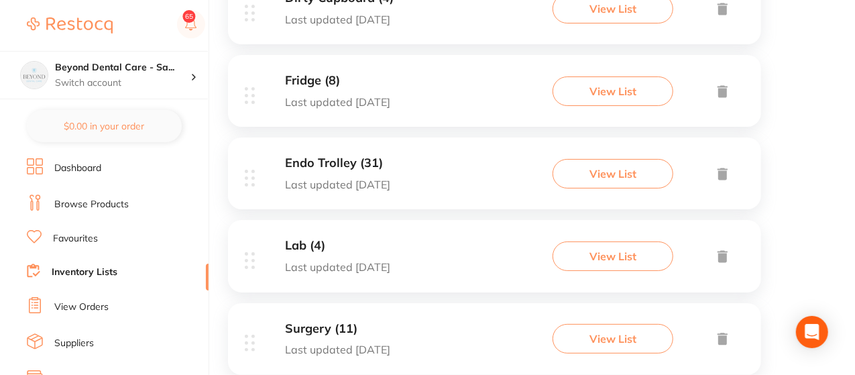
click at [612, 170] on button "View List" at bounding box center [612, 173] width 121 height 29
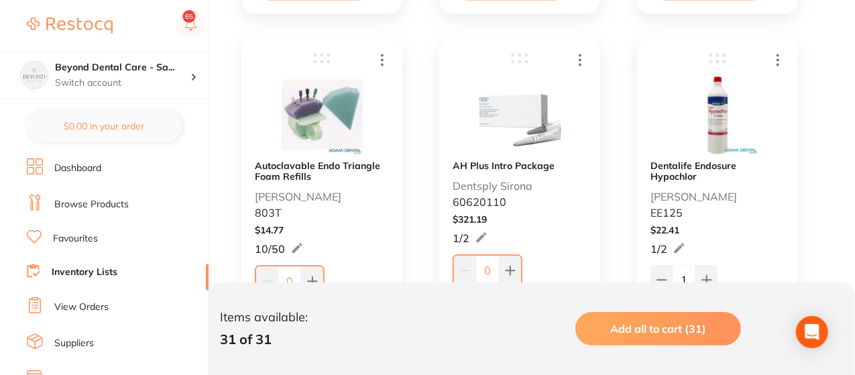
scroll to position [1421, 0]
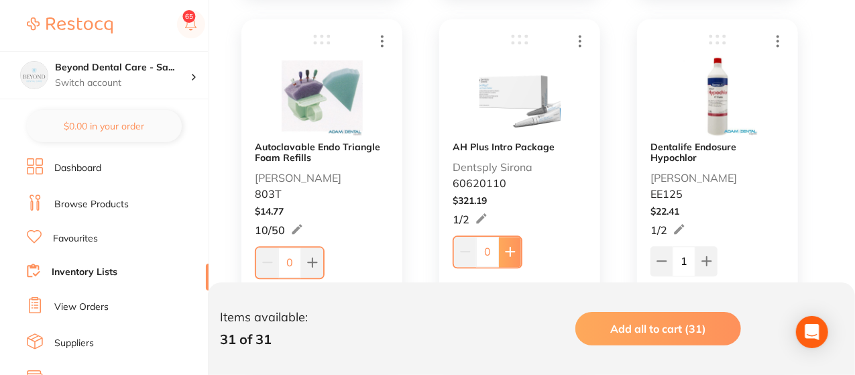
click at [512, 245] on button at bounding box center [510, 251] width 22 height 29
type input "1"
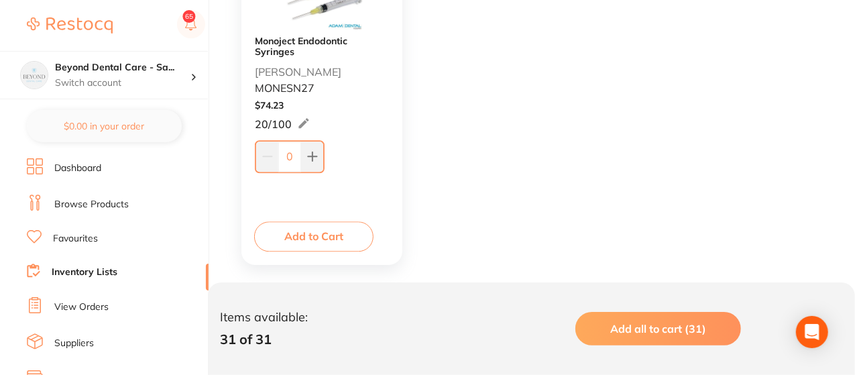
scroll to position [4180, 0]
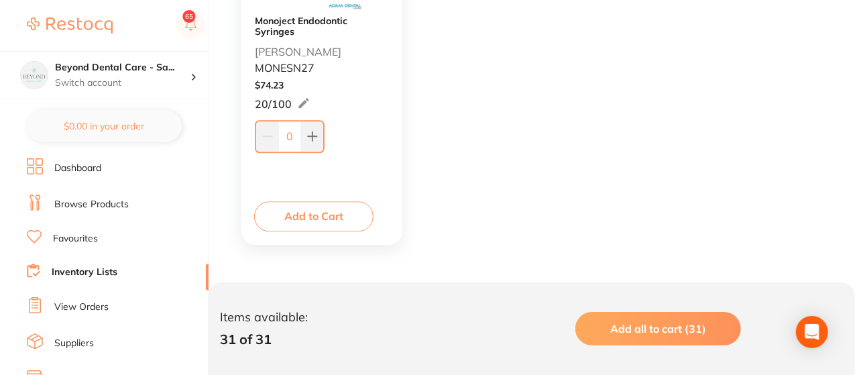
click at [208, 65] on section "Beyond Dental Care - Sa... Switch account Beyond Dental Care - Sandstone Point …" at bounding box center [104, 187] width 209 height 375
click at [202, 56] on div "Beyond Dental Care - Sa... Switch account" at bounding box center [104, 75] width 208 height 48
click at [138, 32] on div at bounding box center [116, 25] width 178 height 31
click at [92, 267] on link "Inventory Lists" at bounding box center [85, 271] width 66 height 13
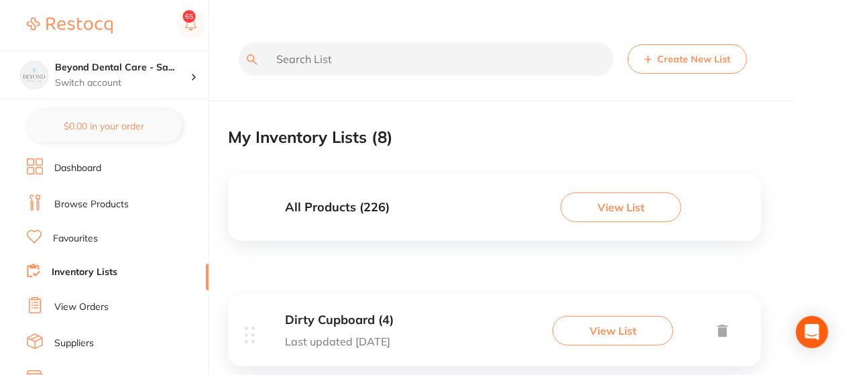
click at [97, 305] on link "View Orders" at bounding box center [81, 306] width 54 height 13
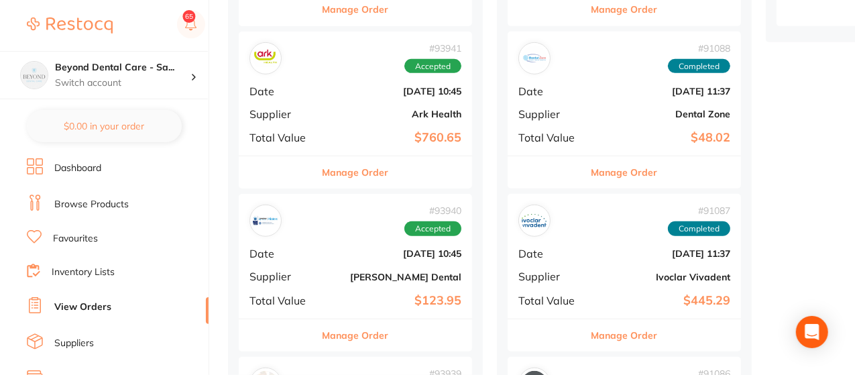
scroll to position [456, 0]
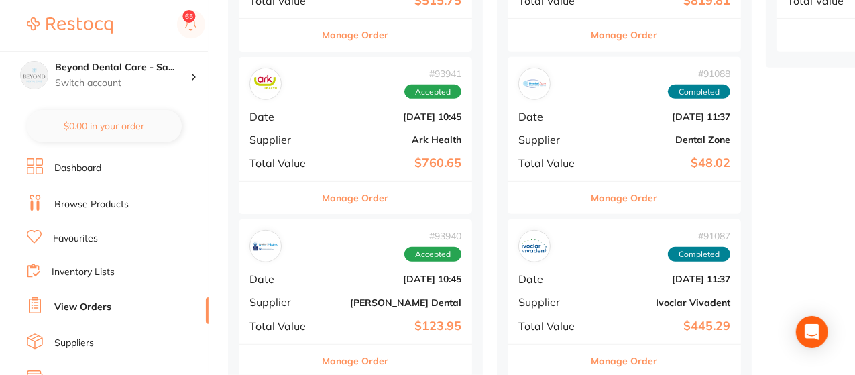
click at [385, 356] on button "Manage Order" at bounding box center [355, 361] width 66 height 32
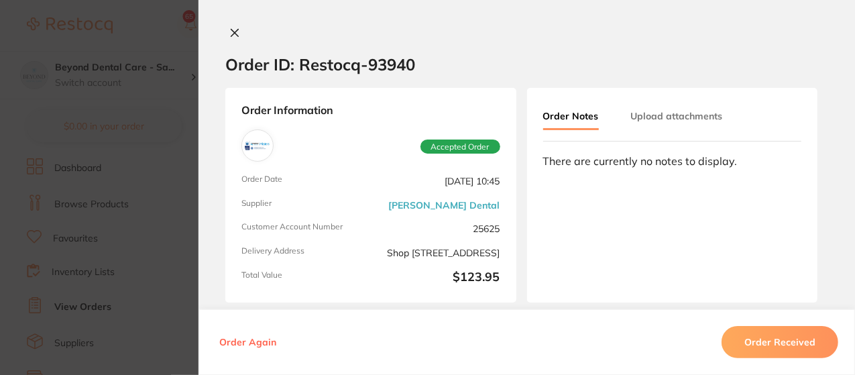
scroll to position [644, 0]
click at [782, 347] on button "Order Received" at bounding box center [779, 342] width 117 height 32
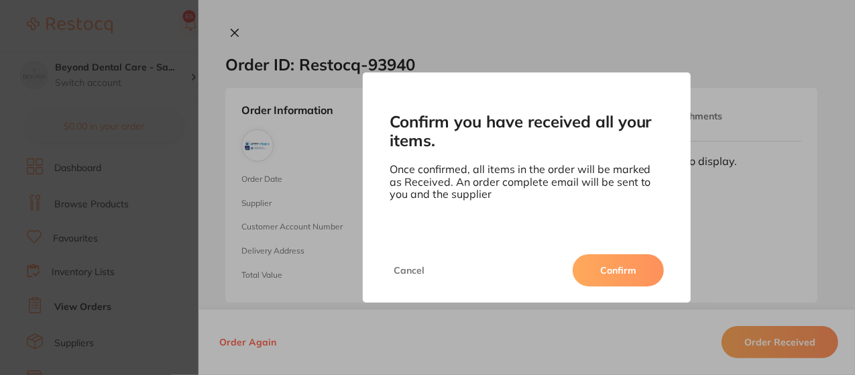
click at [630, 256] on button "Confirm" at bounding box center [617, 270] width 91 height 32
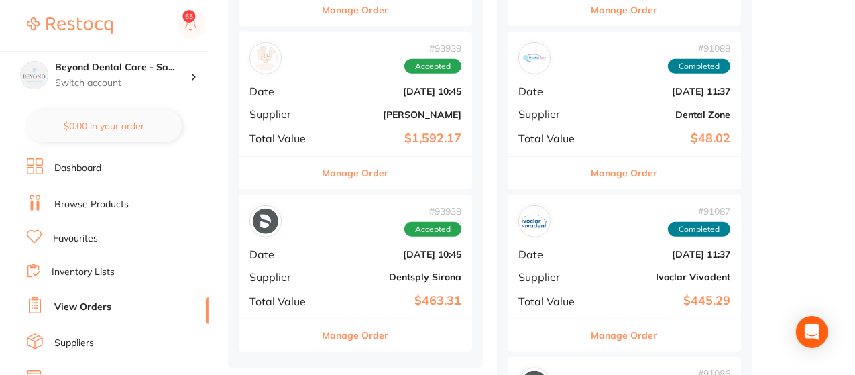
click at [353, 330] on button "Manage Order" at bounding box center [355, 335] width 66 height 32
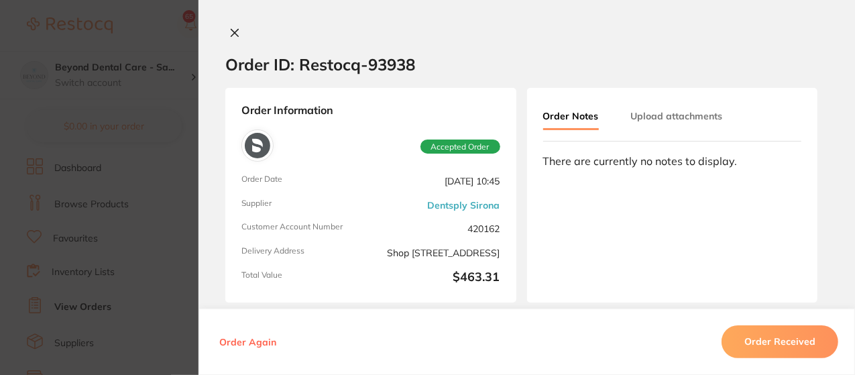
scroll to position [804, 0]
click at [543, 344] on div "Order Again Order Received" at bounding box center [526, 342] width 656 height 66
click at [231, 36] on icon at bounding box center [234, 32] width 7 height 7
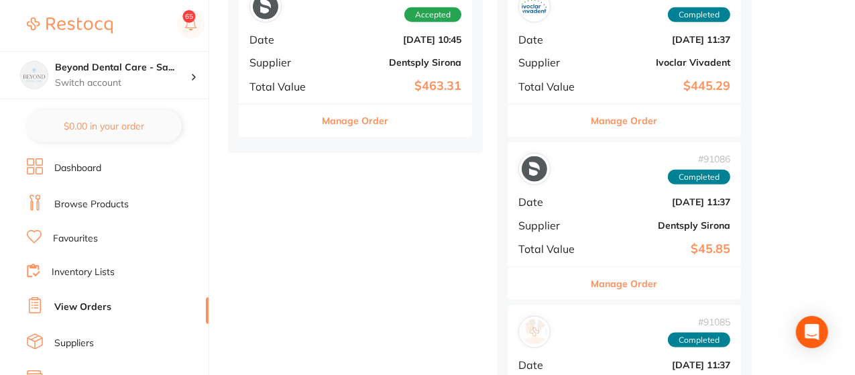
click at [368, 46] on div "# 93938 Accepted Date [DATE] 10:45 Supplier Dentsply Sirona Total Value $463.31" at bounding box center [355, 42] width 233 height 124
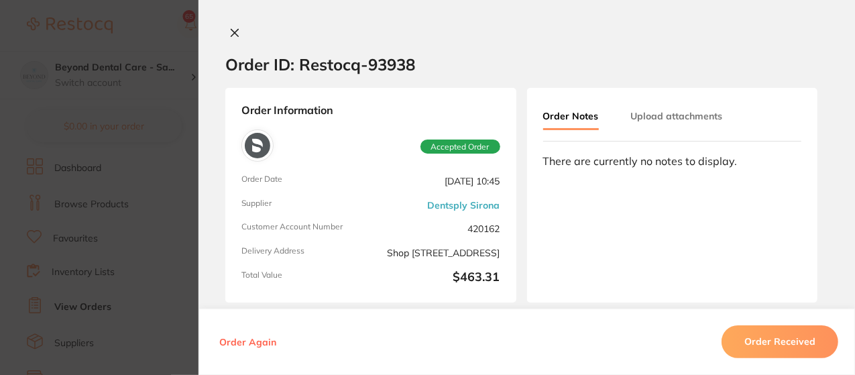
click at [368, 46] on section "Order ID: Restocq- 93938 Order Information Accepted Order Order Date [DATE] 10:…" at bounding box center [427, 187] width 855 height 375
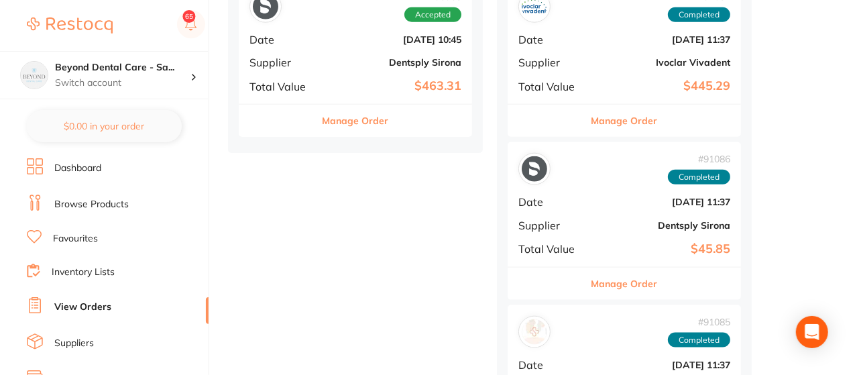
click at [368, 46] on div "# 93938 Accepted Date [DATE] 10:45 Supplier Dentsply Sirona Total Value $463.31" at bounding box center [355, 42] width 233 height 124
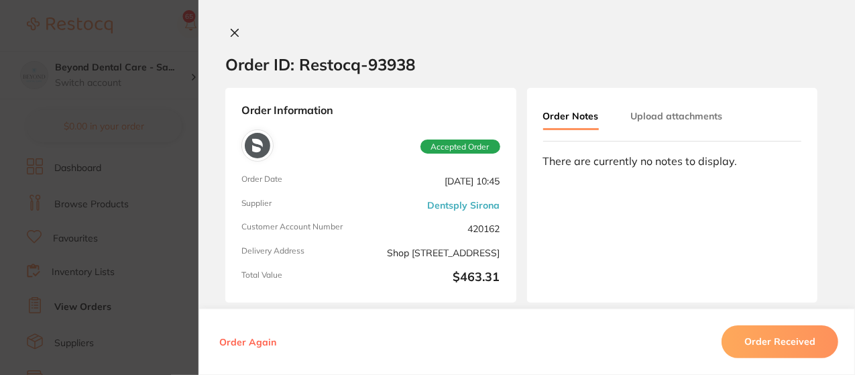
click at [368, 46] on section "Order ID: Restocq- 93938 Order Information Accepted Order Order Date [DATE] 10:…" at bounding box center [427, 187] width 855 height 375
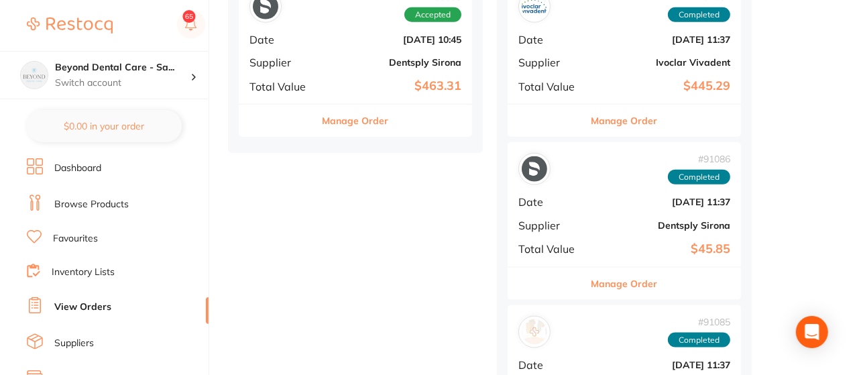
click at [368, 46] on div "# 93938 Accepted Date [DATE] 10:45 Supplier Dentsply Sirona Total Value $463.31" at bounding box center [355, 42] width 233 height 124
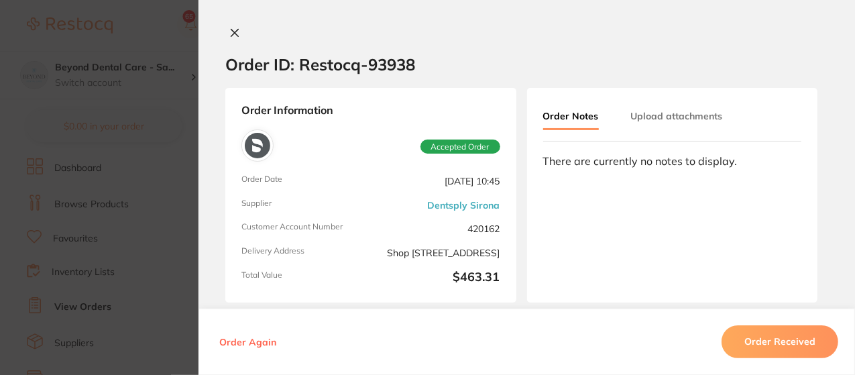
click at [772, 341] on button "Order Received" at bounding box center [779, 342] width 117 height 32
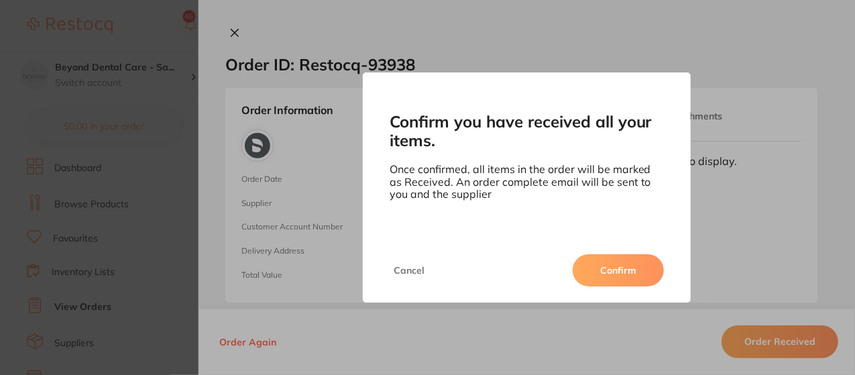
click at [617, 254] on button "Confirm" at bounding box center [617, 270] width 91 height 32
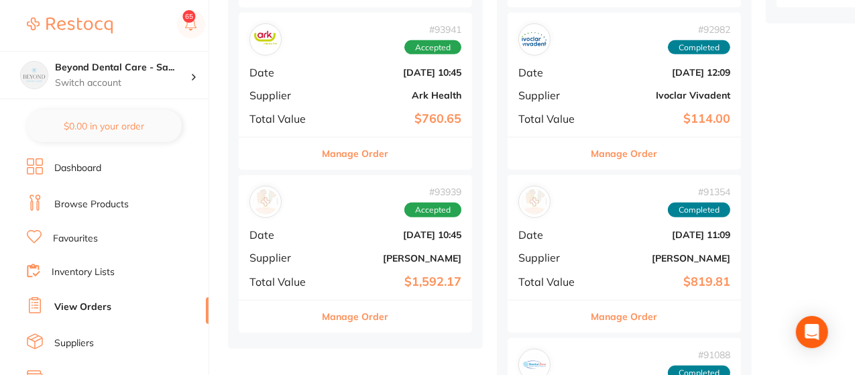
scroll to position [483, 0]
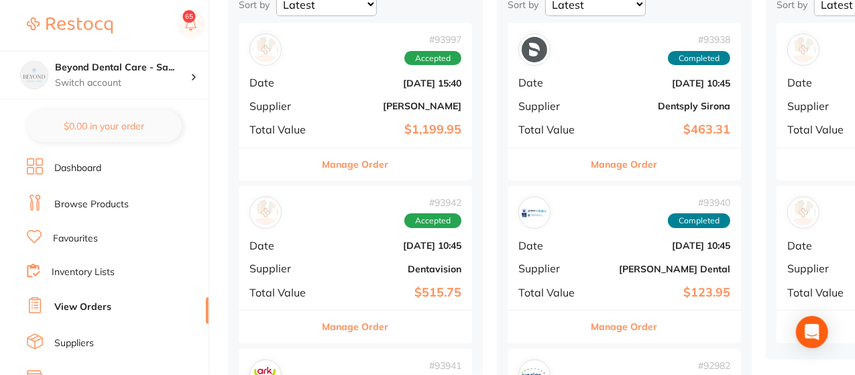
scroll to position [161, 0]
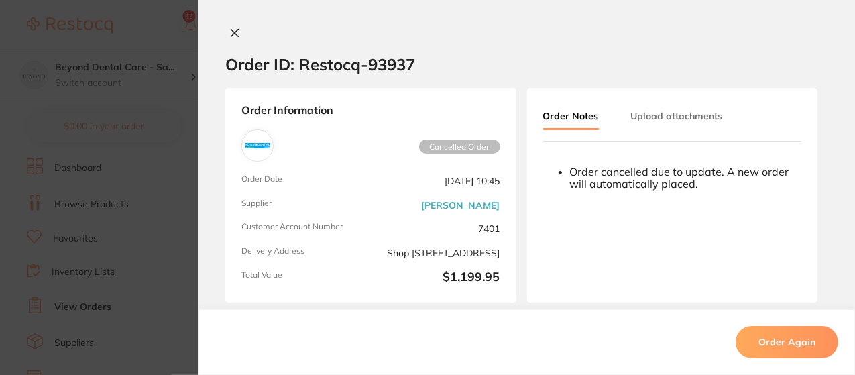
scroll to position [0, 80]
click at [231, 30] on icon at bounding box center [234, 32] width 7 height 7
